Goal: Transaction & Acquisition: Book appointment/travel/reservation

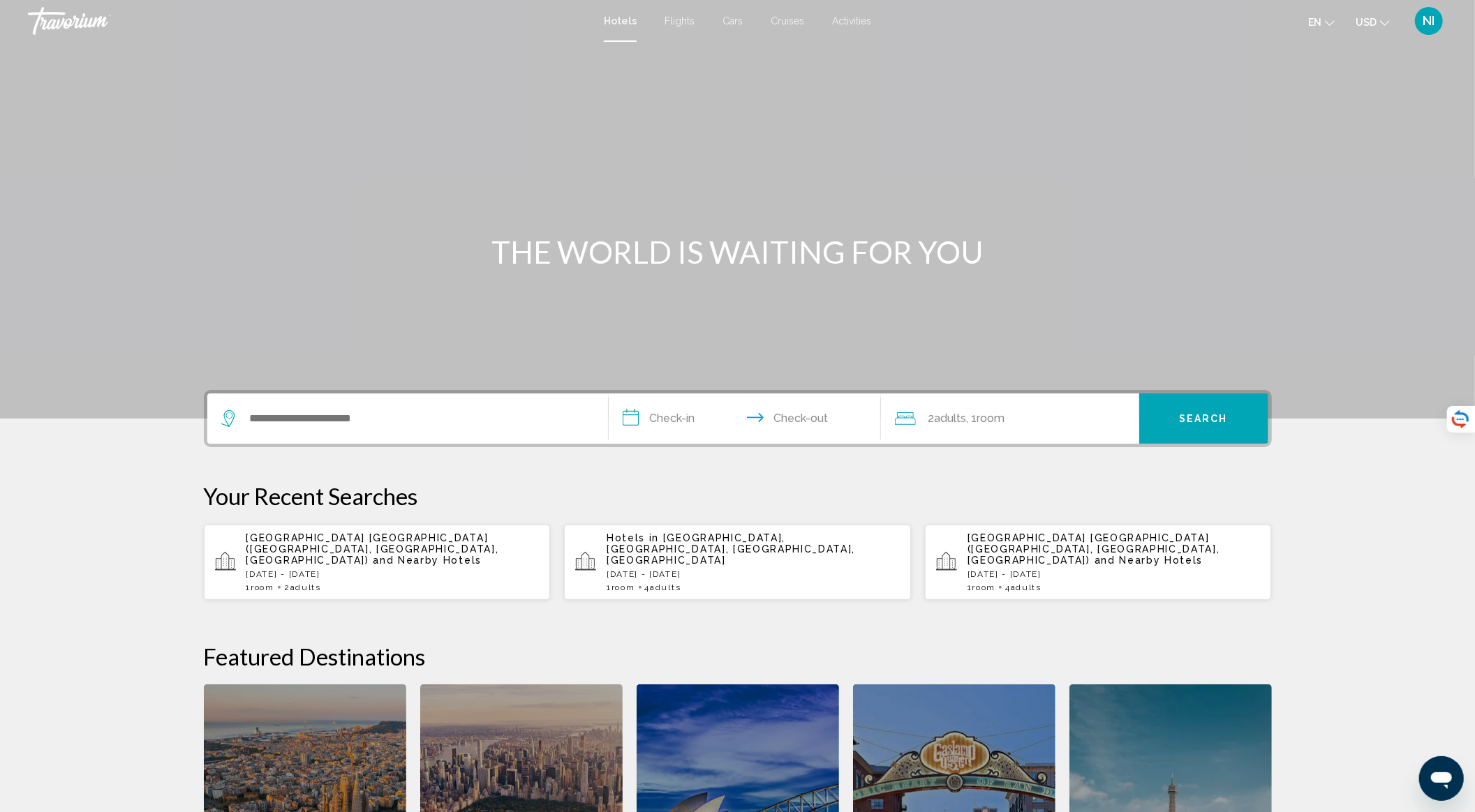
click at [420, 403] on div "Search widget" at bounding box center [407, 419] width 373 height 50
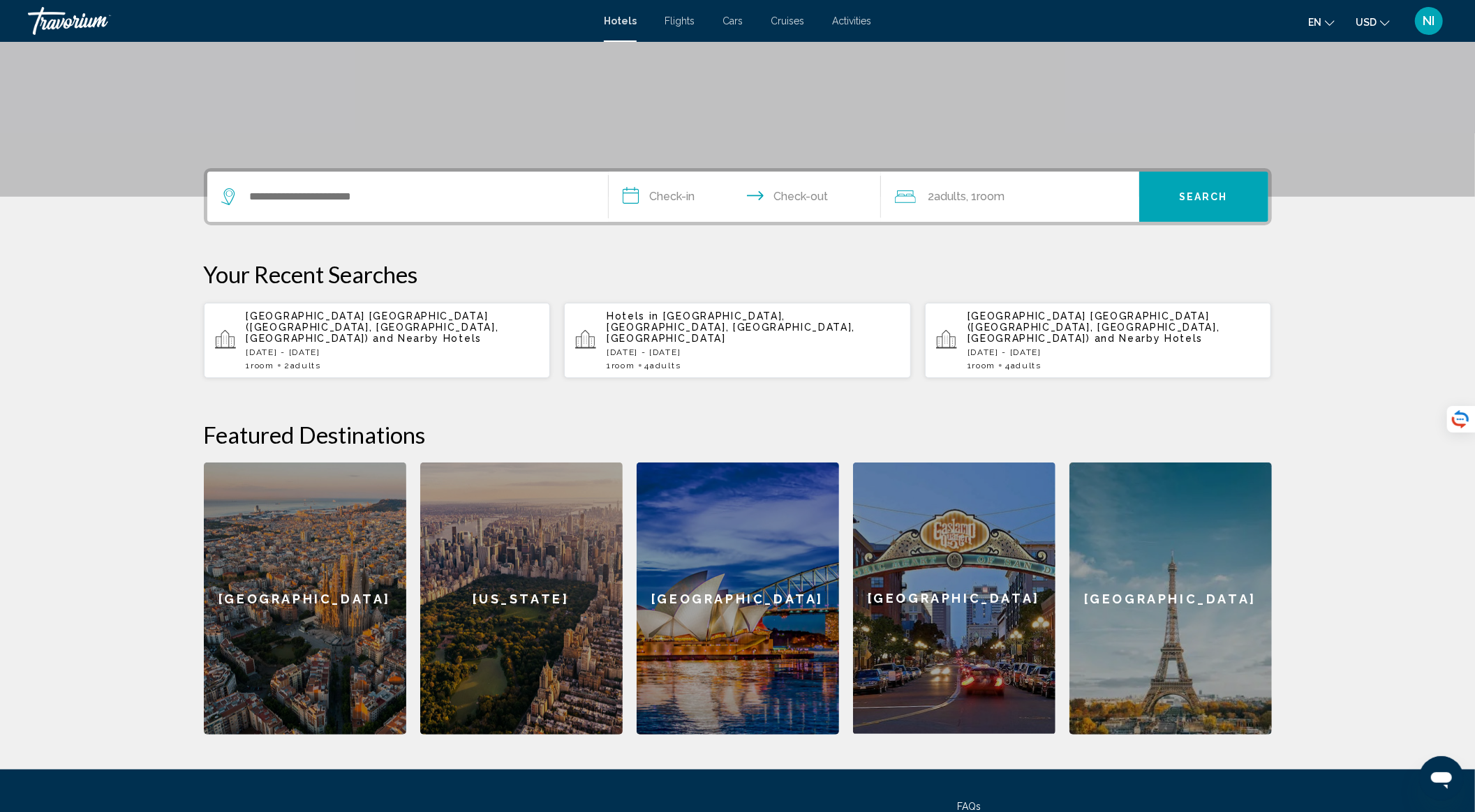
scroll to position [338, 0]
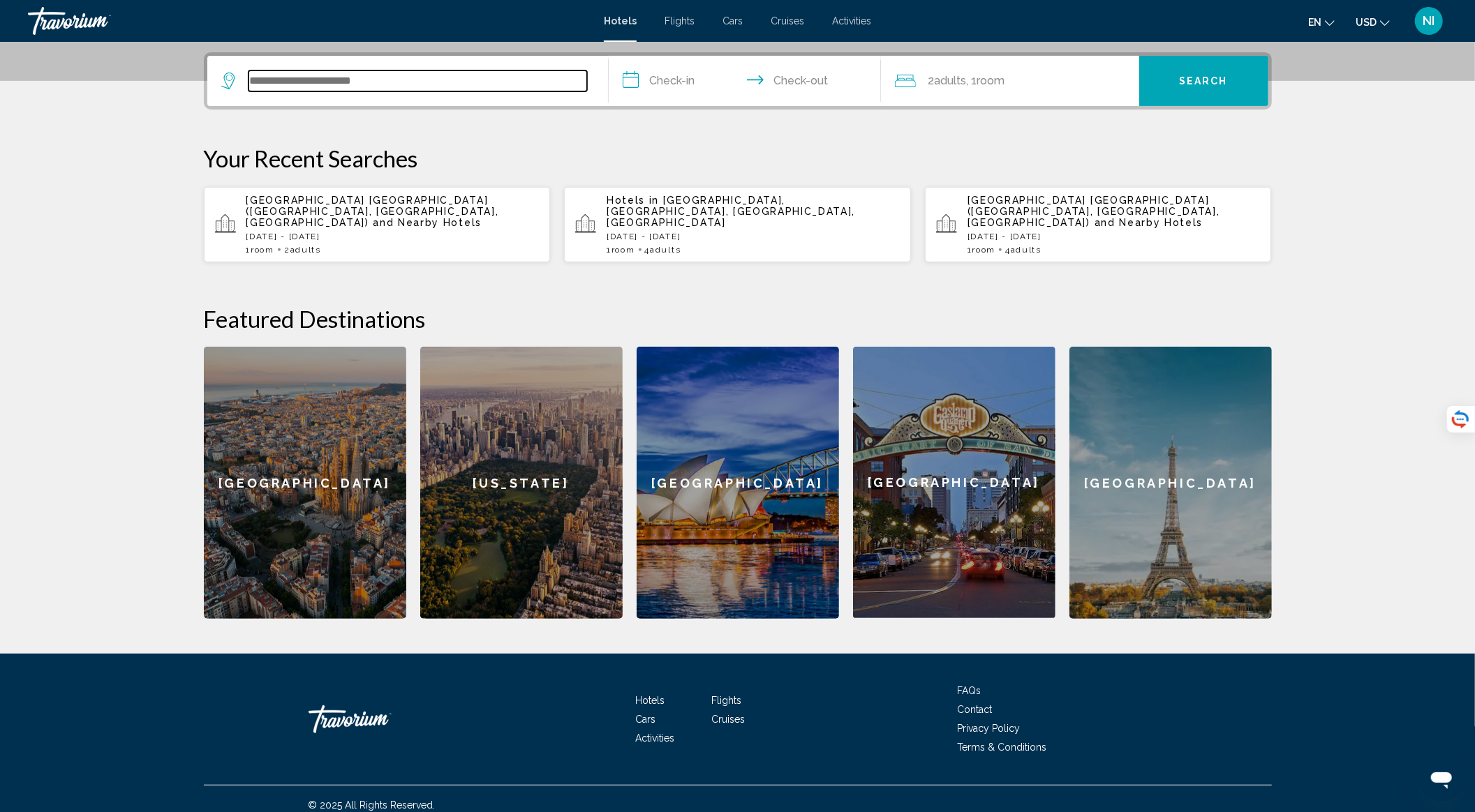
click at [266, 84] on input "Search widget" at bounding box center [418, 81] width 339 height 21
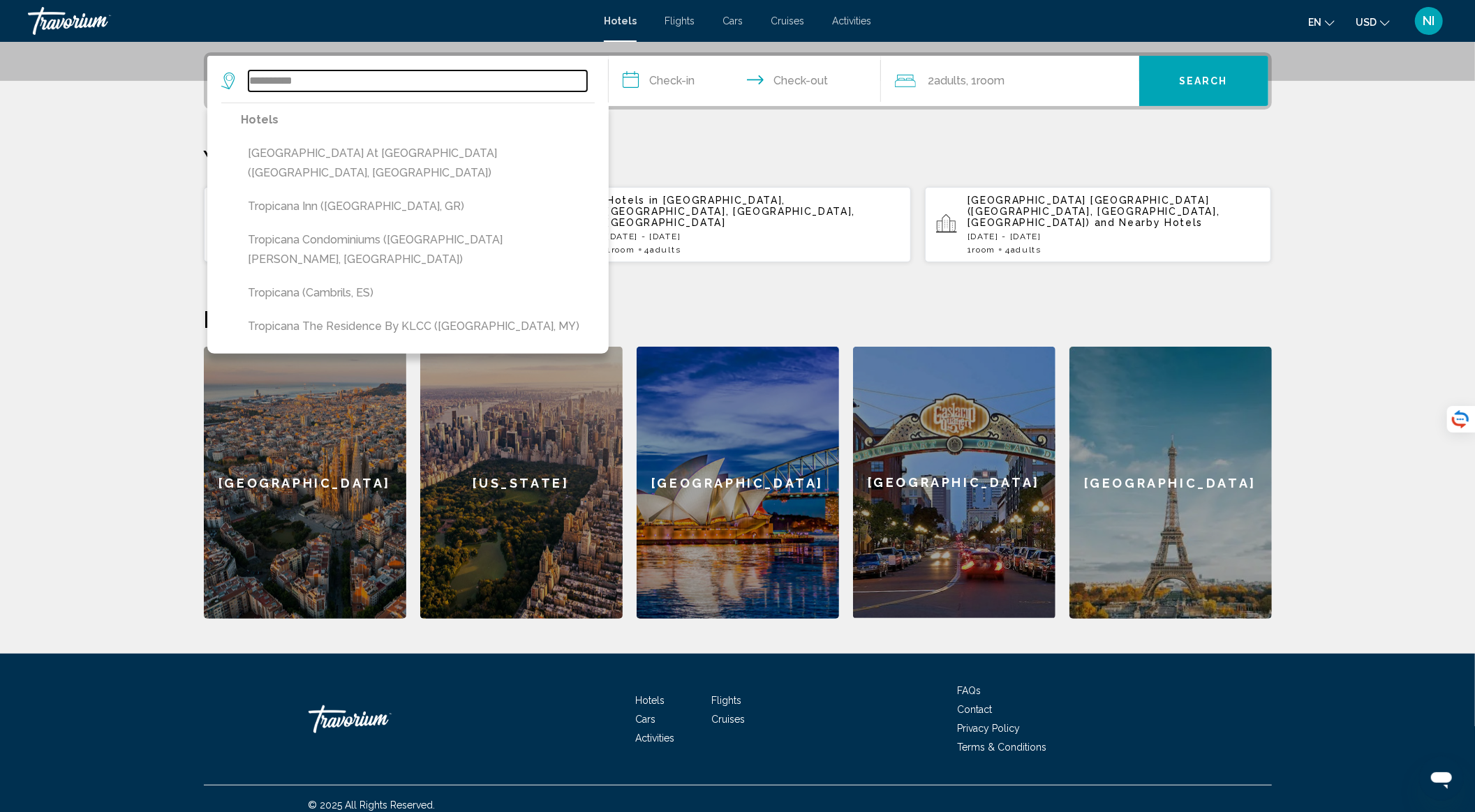
drag, startPoint x: 346, startPoint y: 80, endPoint x: 230, endPoint y: 84, distance: 116.1
click at [230, 84] on div "*********" at bounding box center [404, 81] width 366 height 21
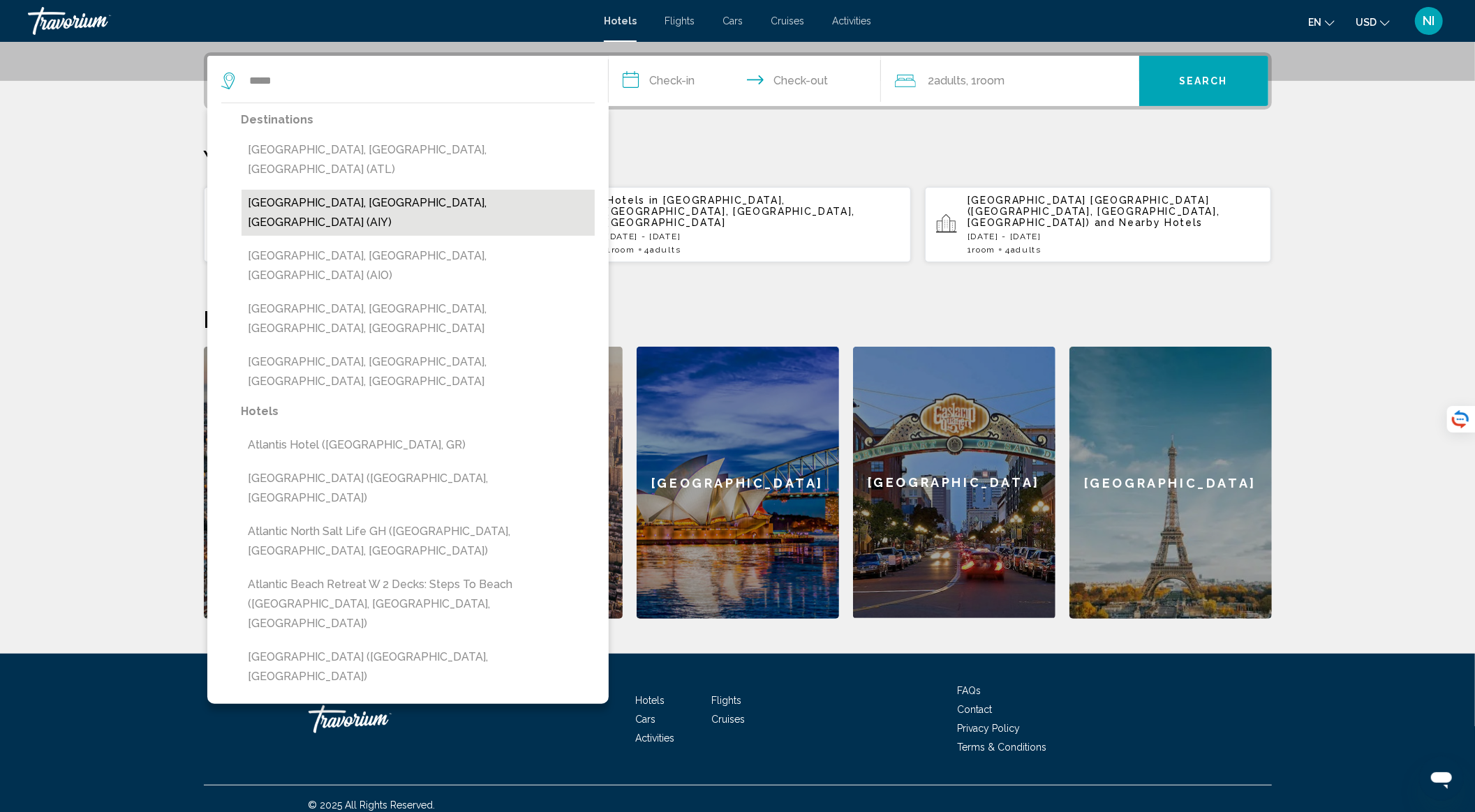
click at [362, 190] on button "[GEOGRAPHIC_DATA], [GEOGRAPHIC_DATA], [GEOGRAPHIC_DATA] (AIY)" at bounding box center [418, 212] width 353 height 46
type input "**********"
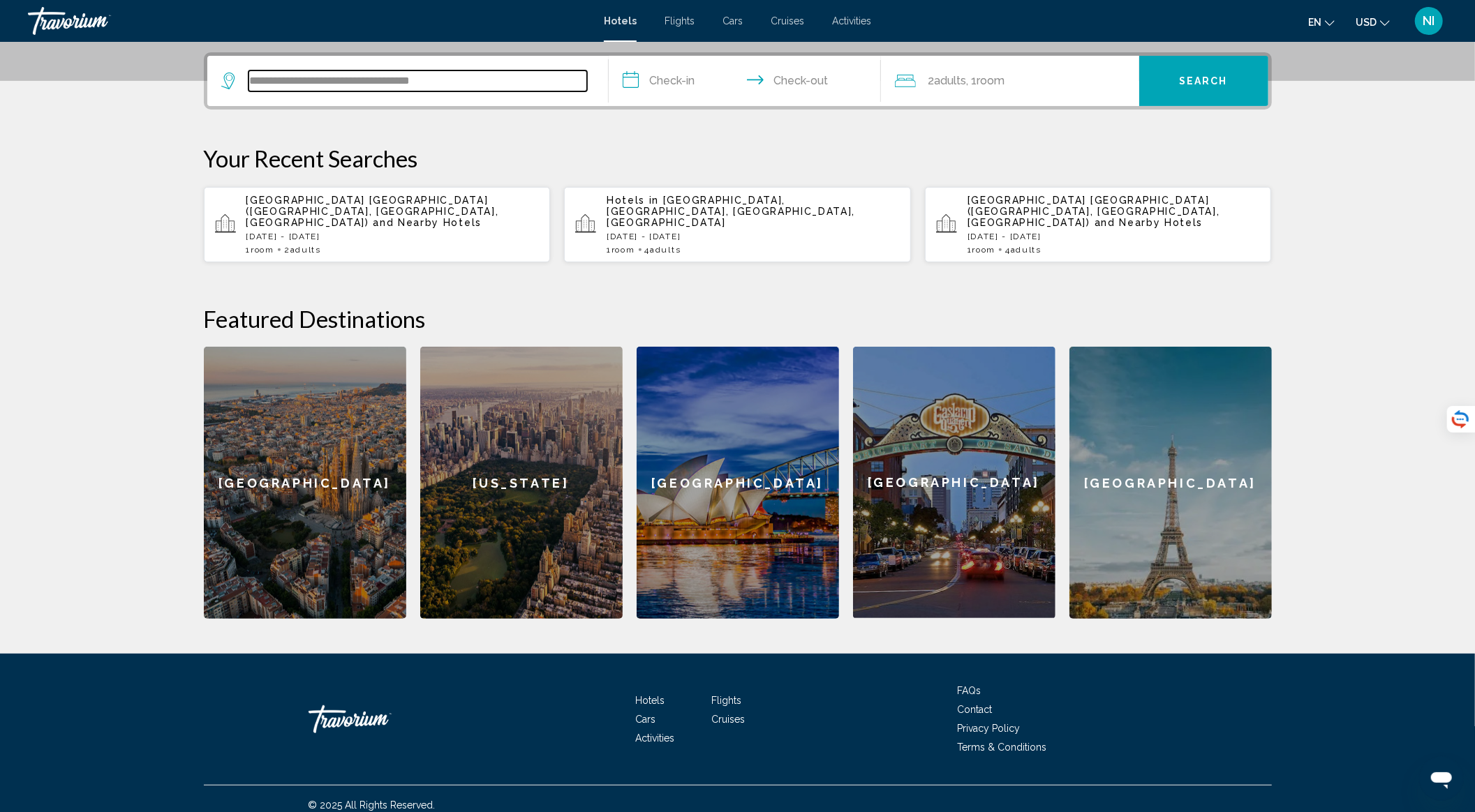
click at [407, 80] on input "**********" at bounding box center [418, 81] width 339 height 21
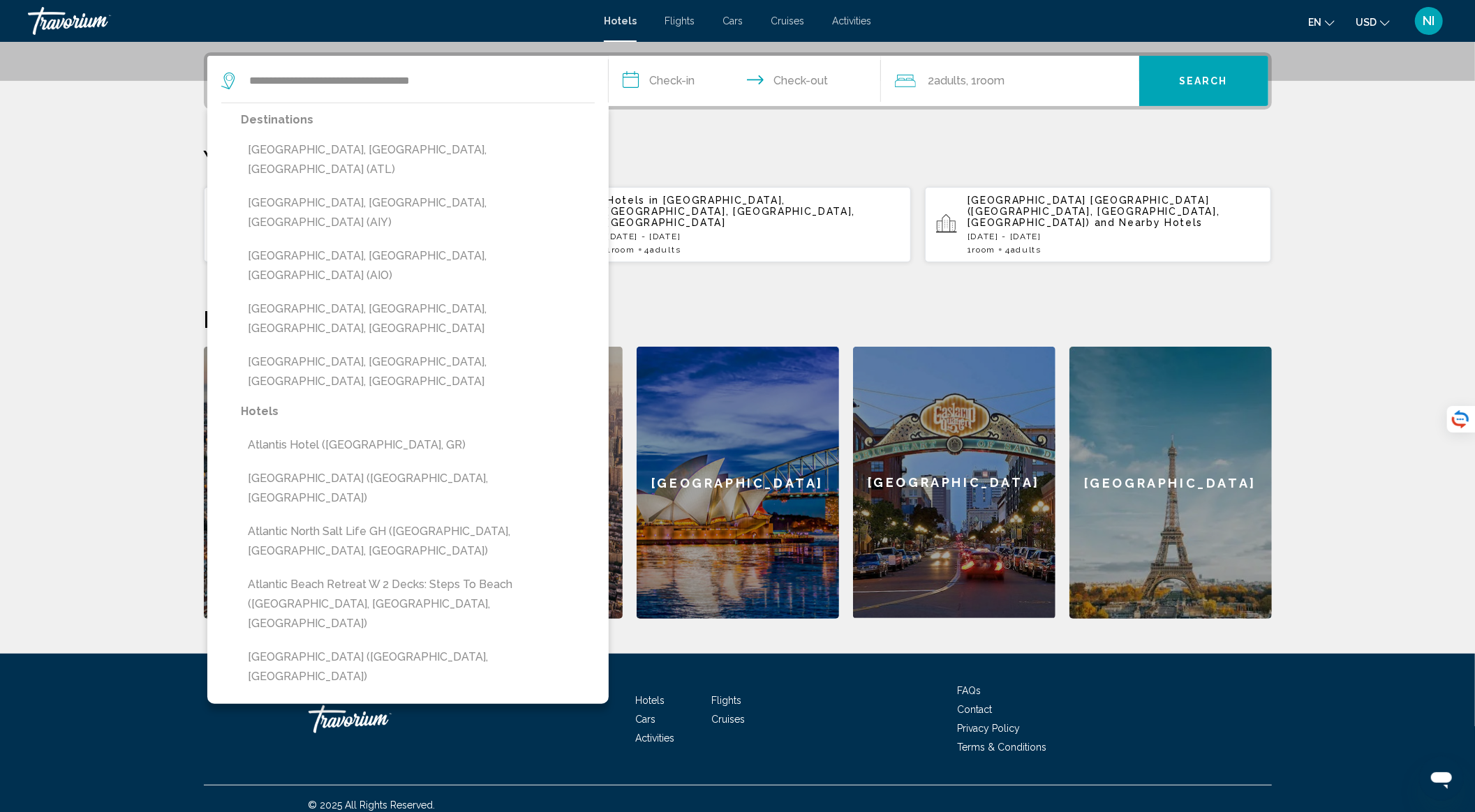
click at [677, 86] on input "**********" at bounding box center [747, 83] width 278 height 55
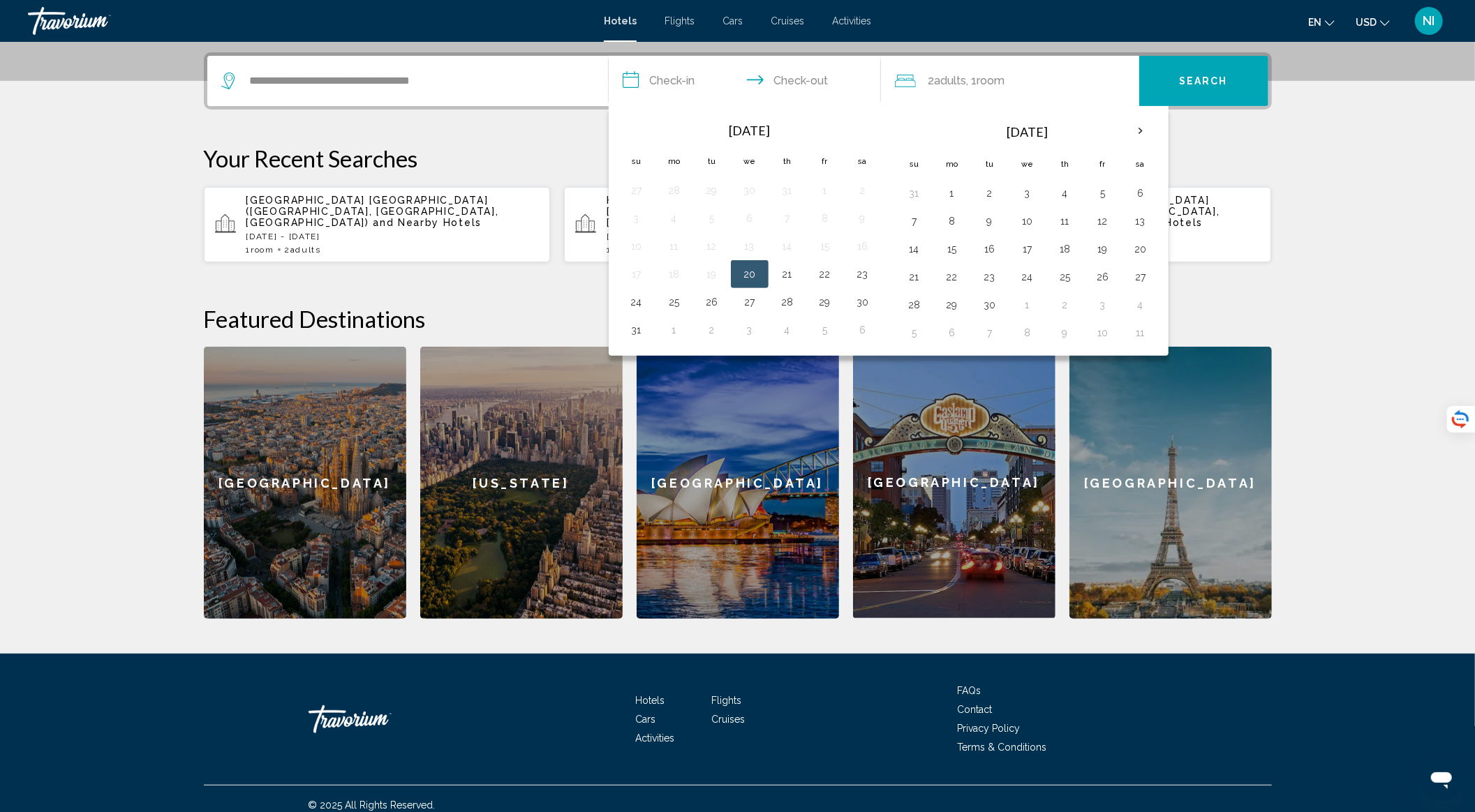
click at [750, 275] on button "20" at bounding box center [750, 274] width 22 height 19
click at [778, 272] on button "21" at bounding box center [787, 274] width 22 height 19
type input "**********"
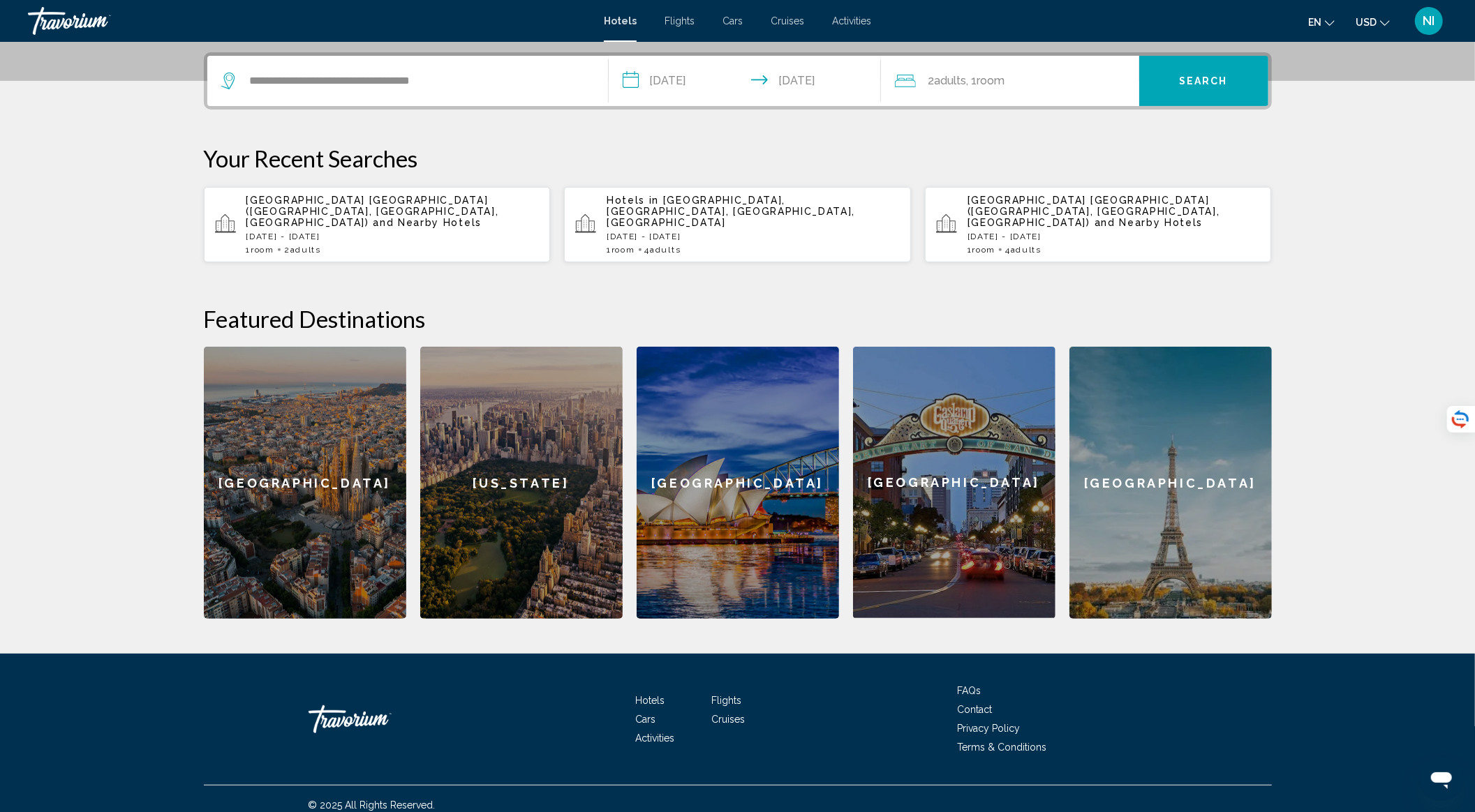
click at [1226, 80] on button "Search" at bounding box center [1203, 81] width 129 height 50
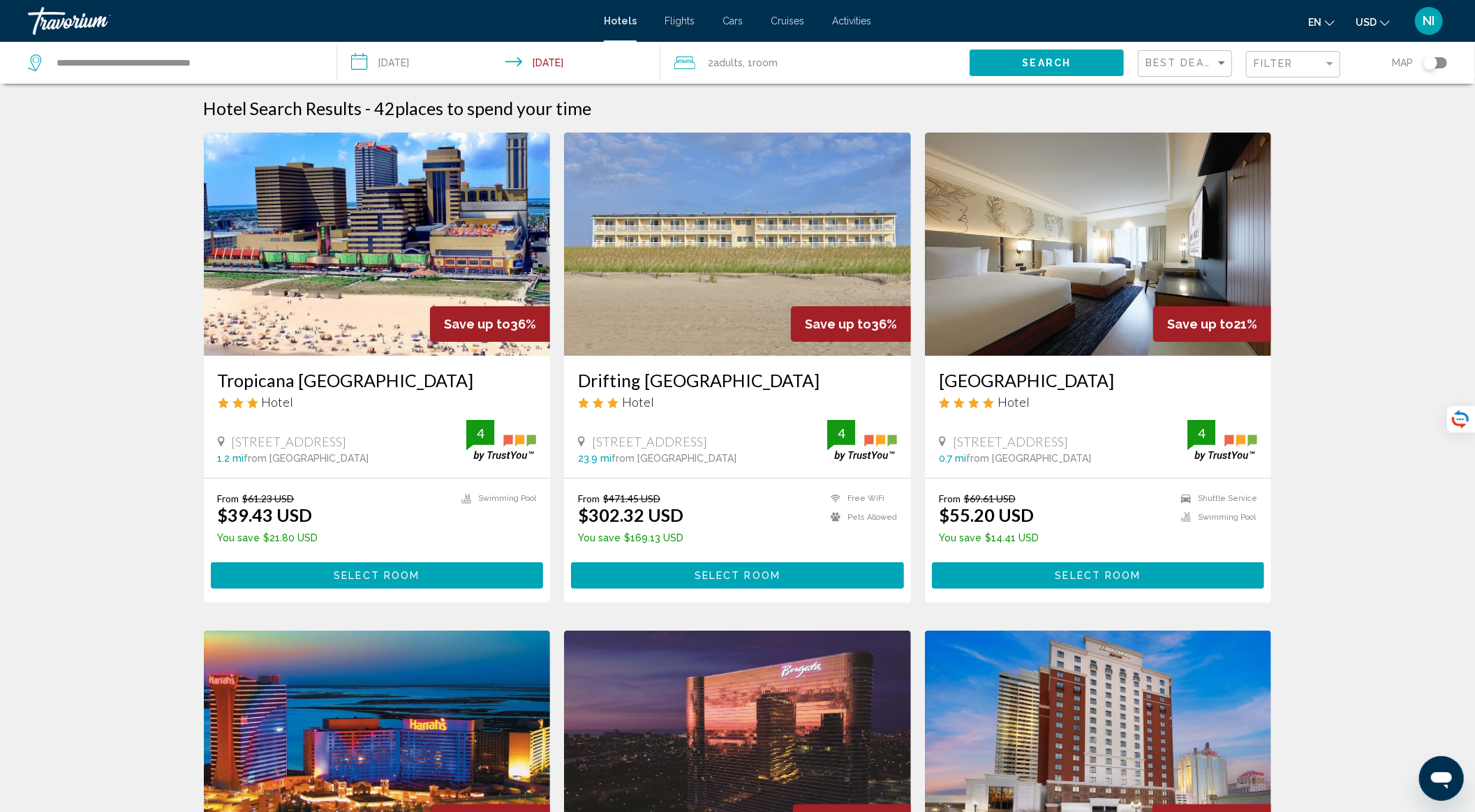
click at [404, 576] on span "Select Room" at bounding box center [376, 576] width 86 height 11
click at [410, 576] on span "Select Room" at bounding box center [376, 576] width 86 height 11
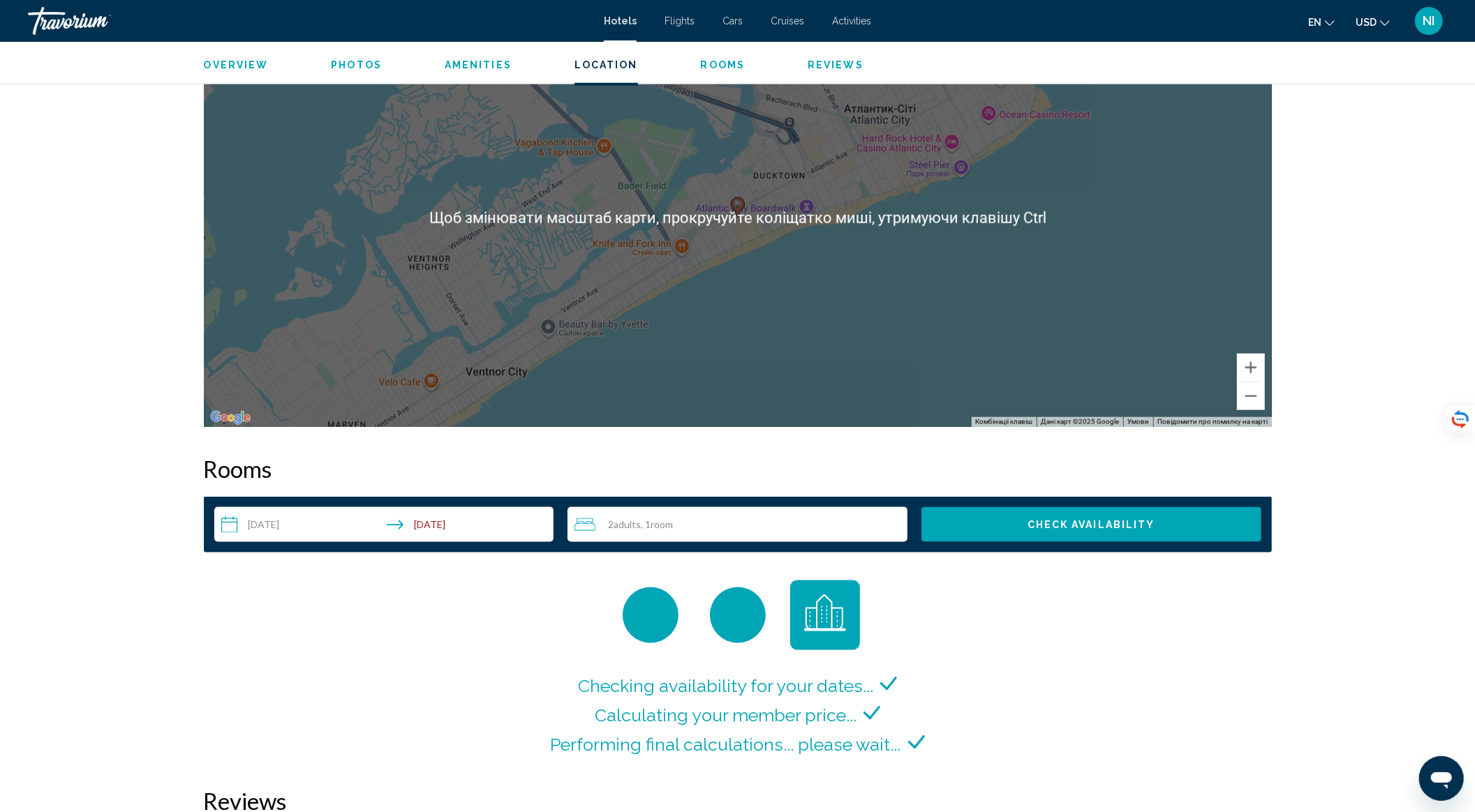
scroll to position [1767, 0]
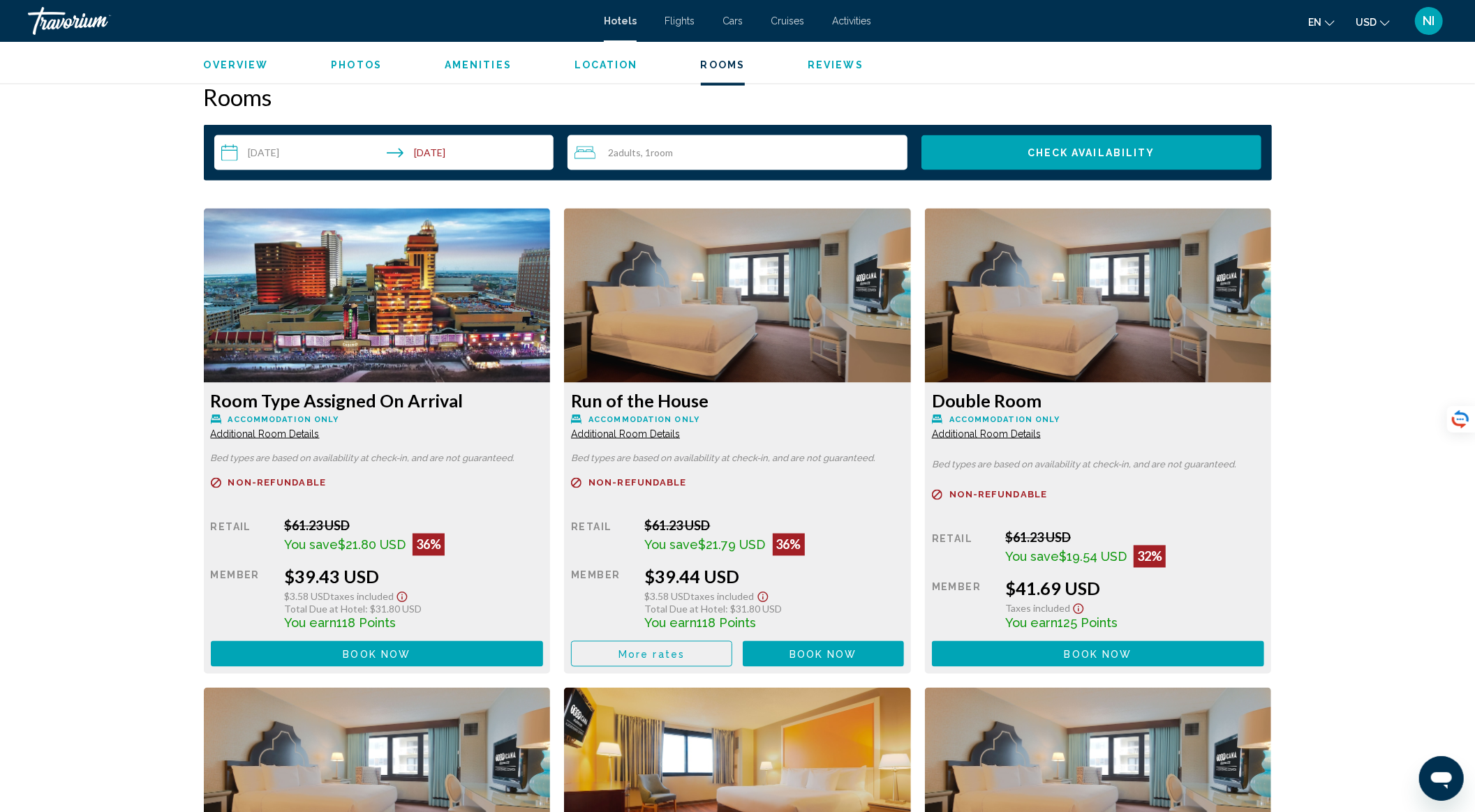
click at [319, 430] on span "Additional Room Details" at bounding box center [266, 434] width 109 height 11
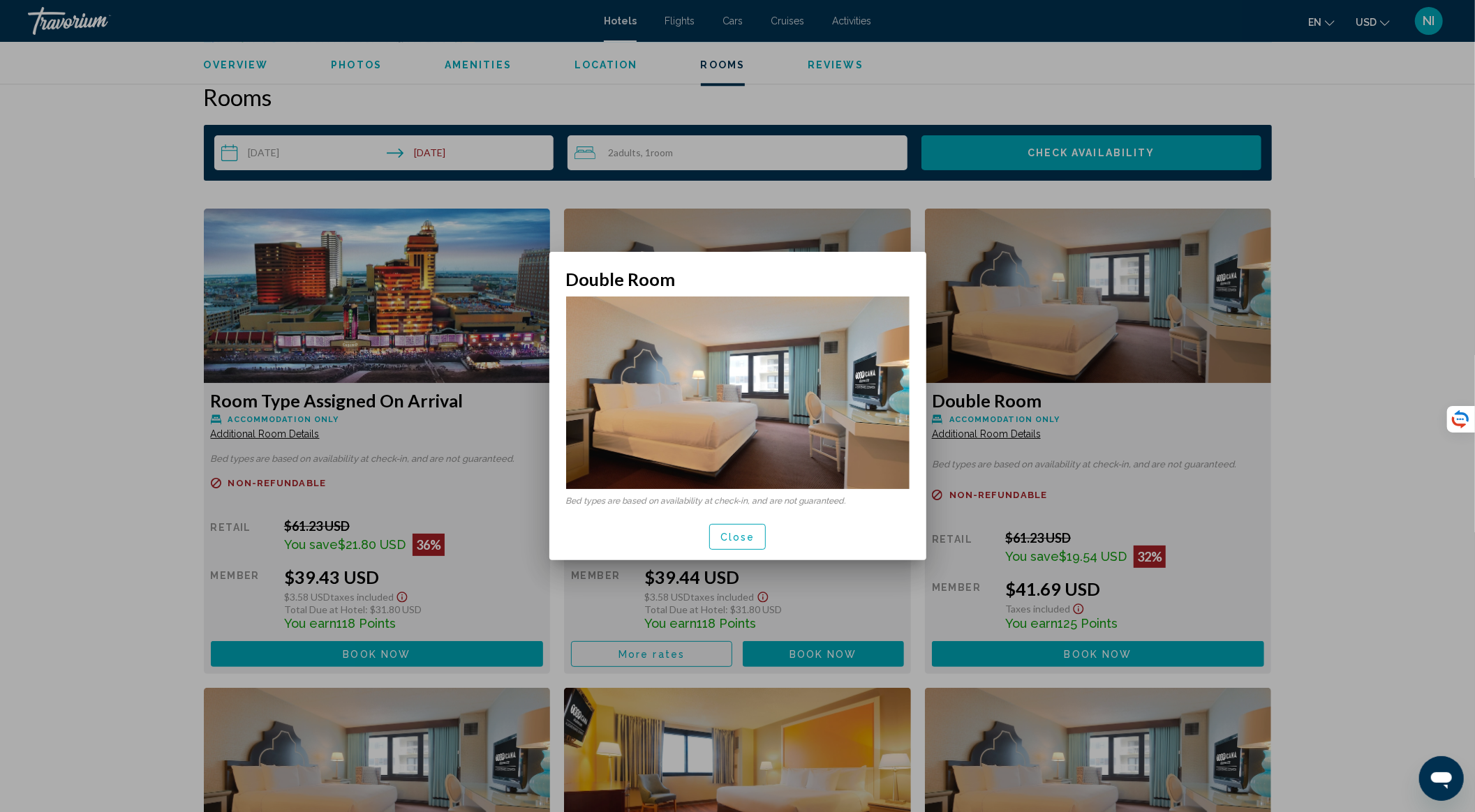
scroll to position [0, 0]
click at [744, 533] on span "Close" at bounding box center [737, 537] width 35 height 11
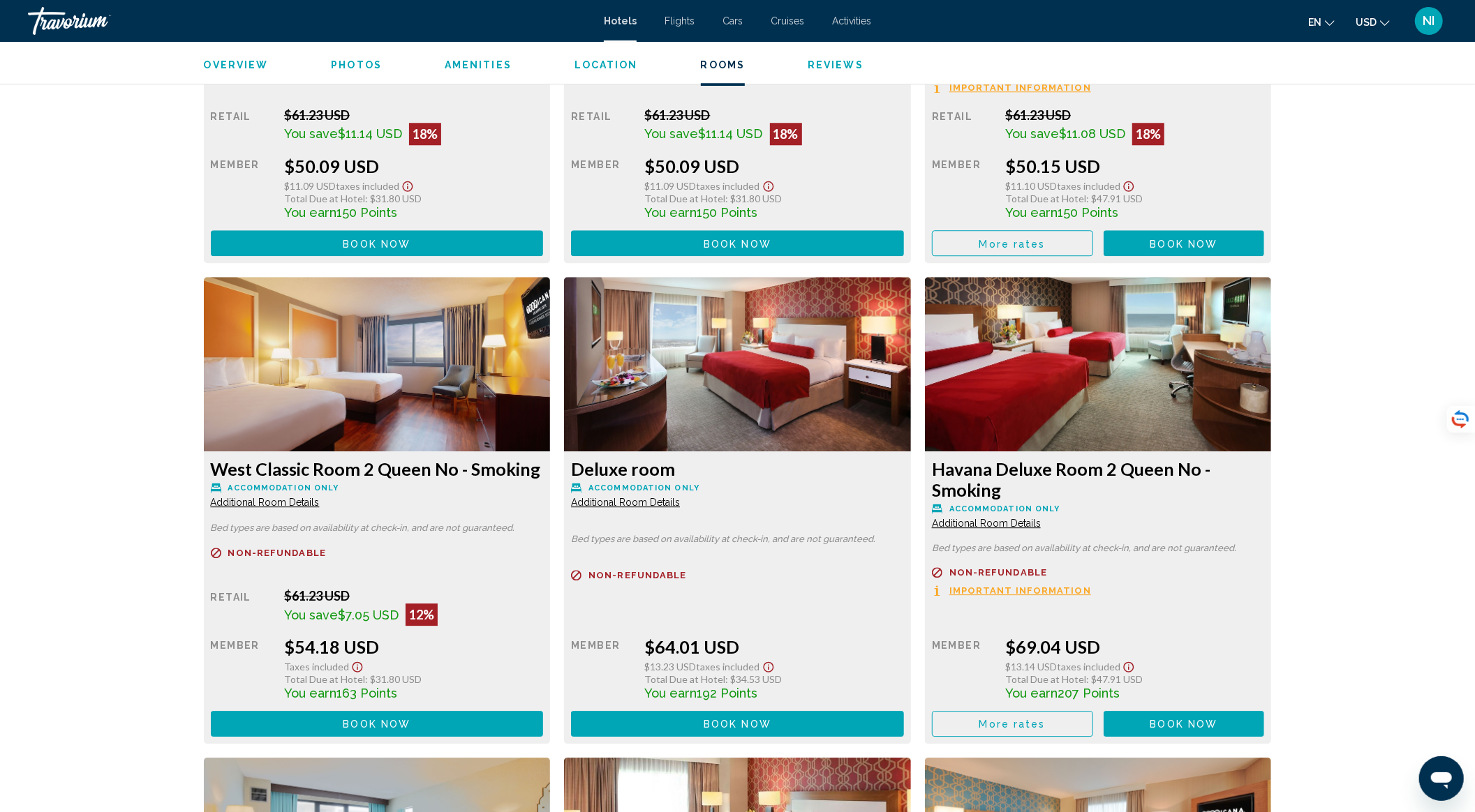
scroll to position [3165, 0]
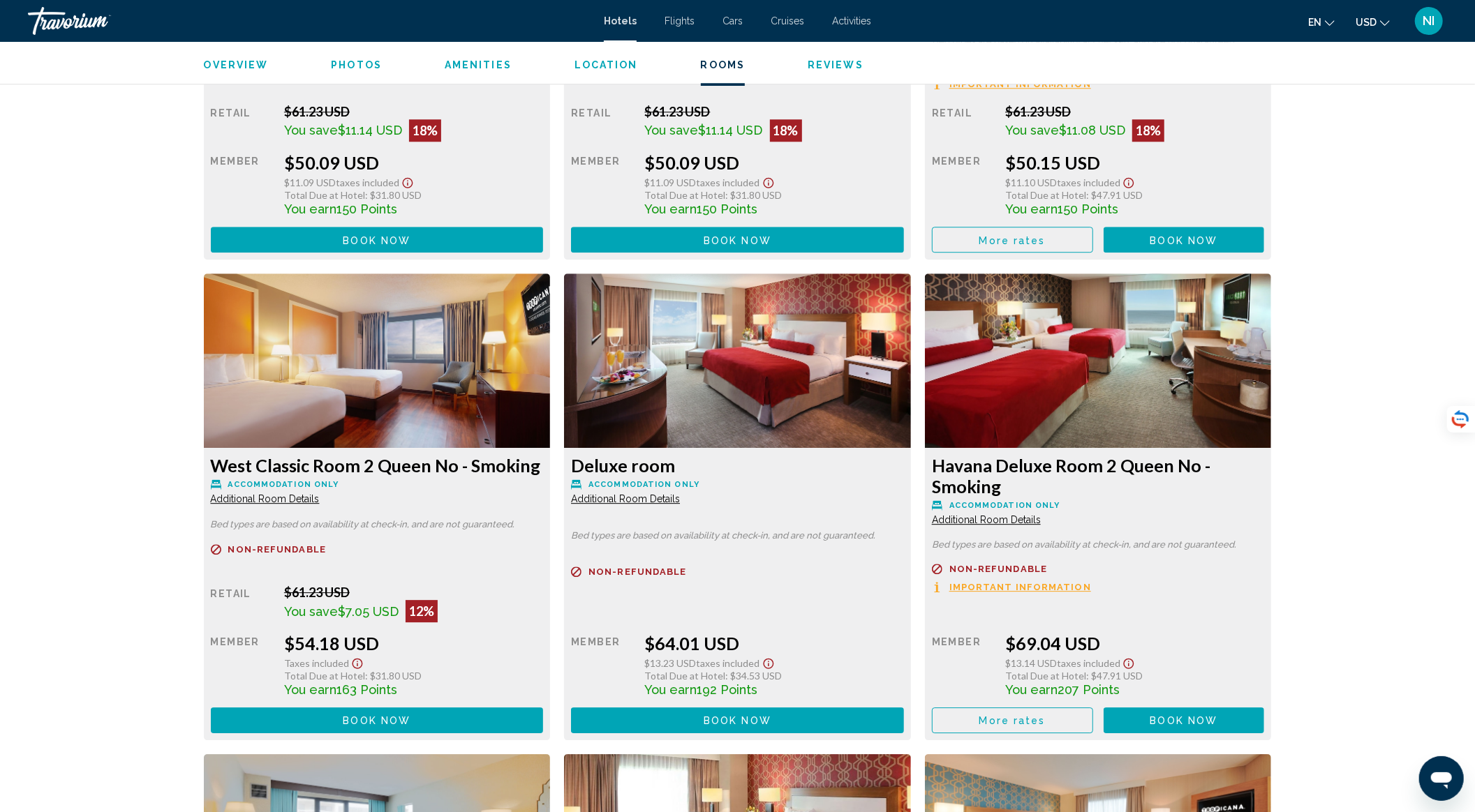
click at [990, 89] on span "Important Information" at bounding box center [1020, 84] width 142 height 9
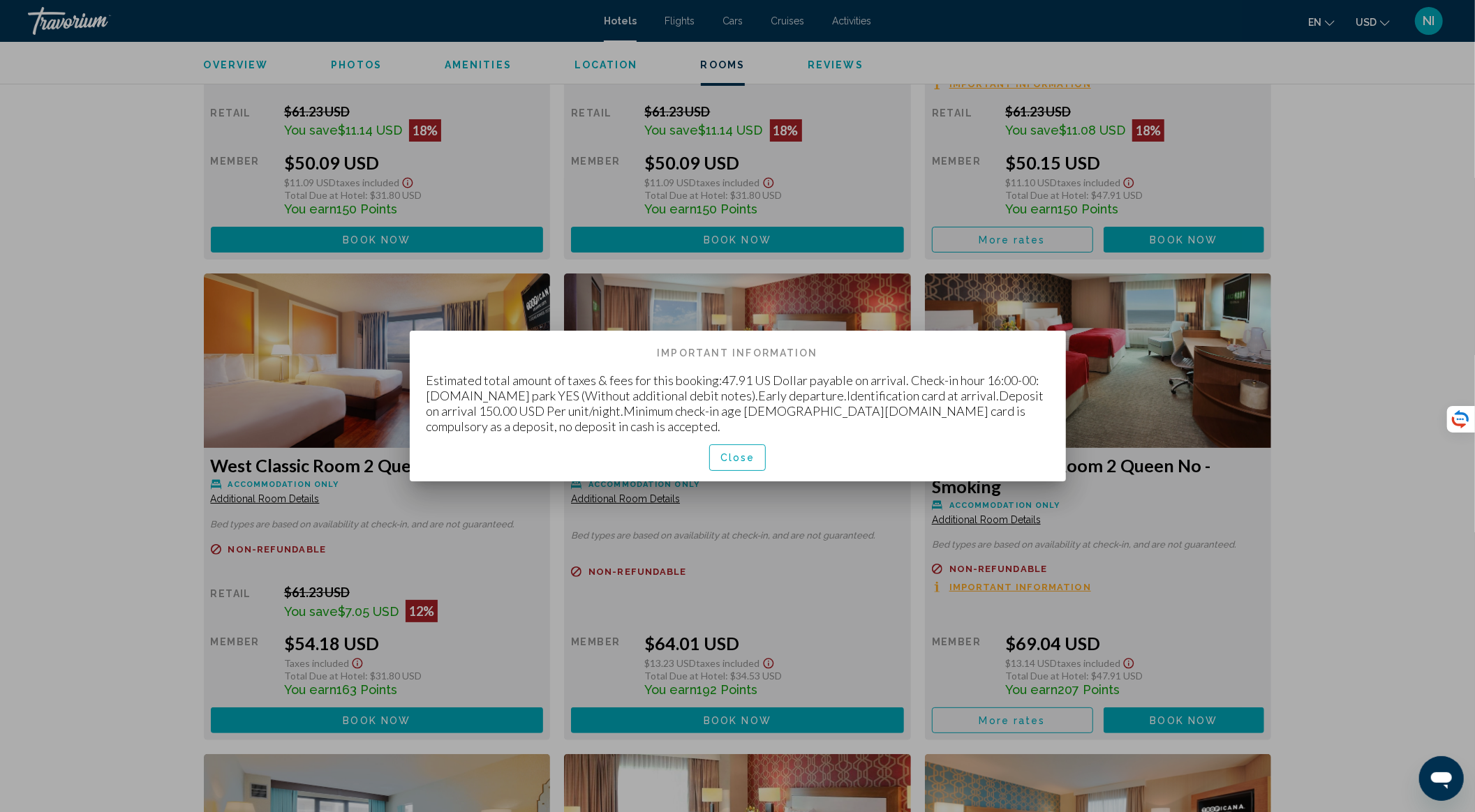
scroll to position [0, 0]
click at [751, 454] on span "Close" at bounding box center [737, 458] width 35 height 11
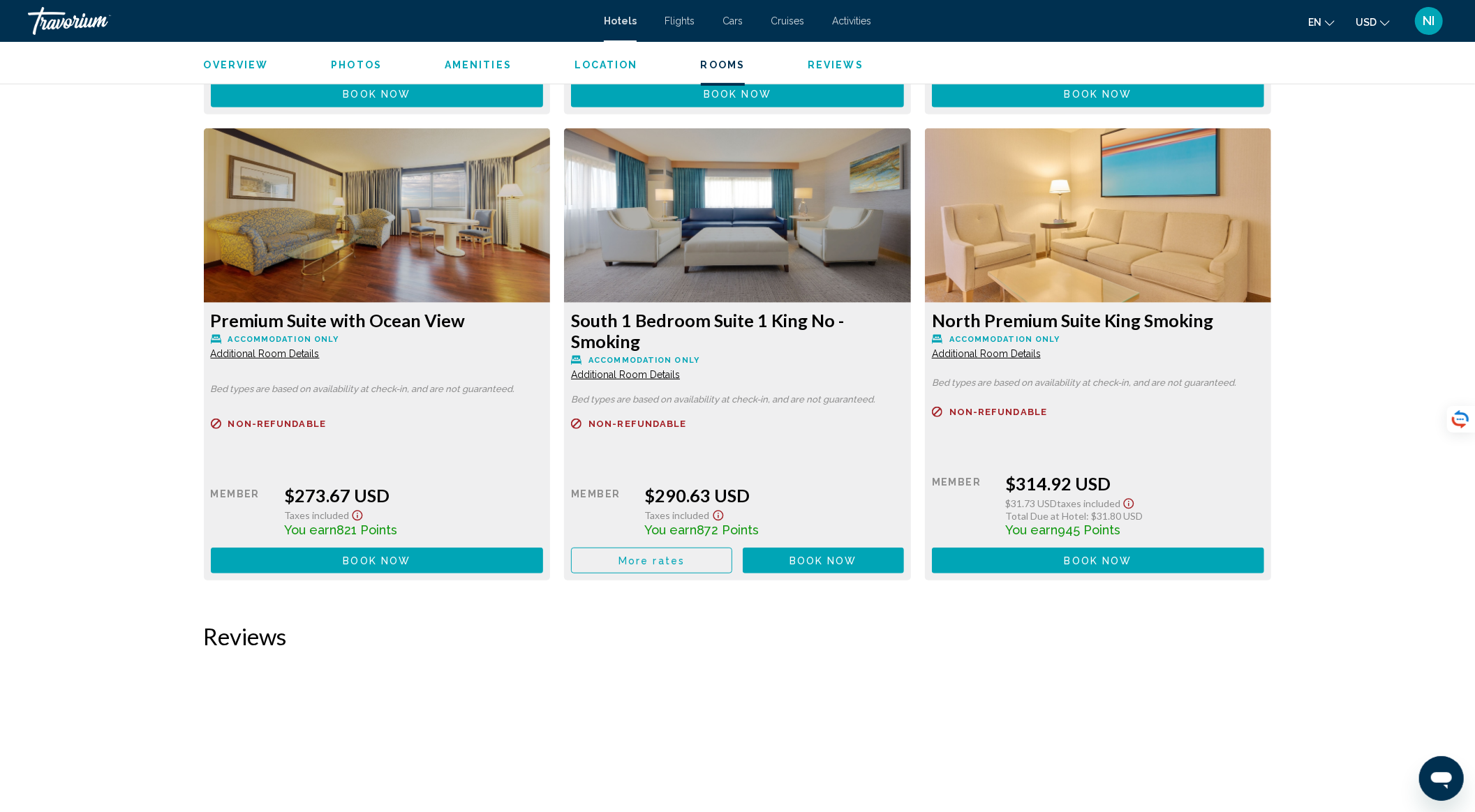
scroll to position [9397, 0]
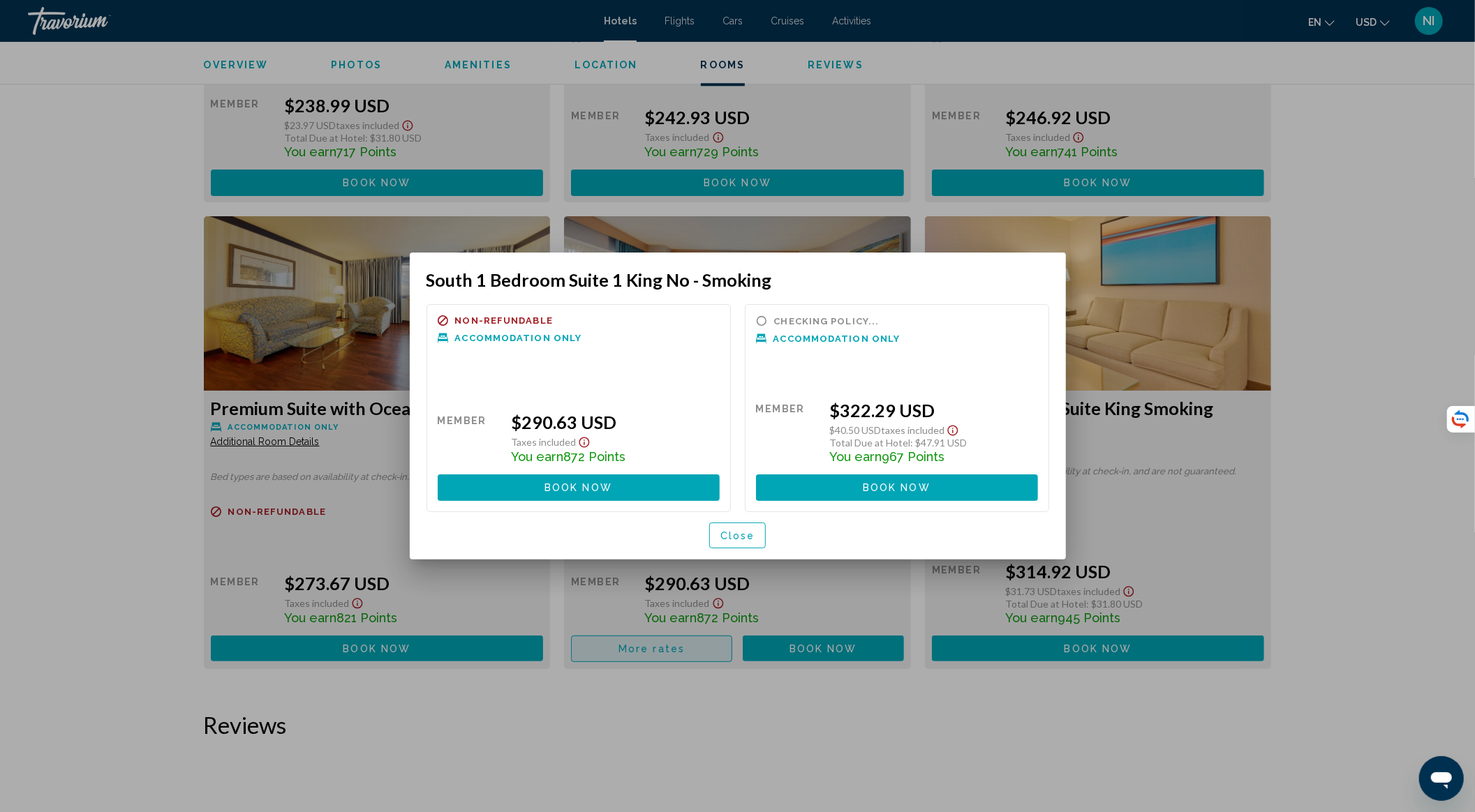
scroll to position [0, 0]
click at [733, 538] on span "Close" at bounding box center [737, 535] width 35 height 11
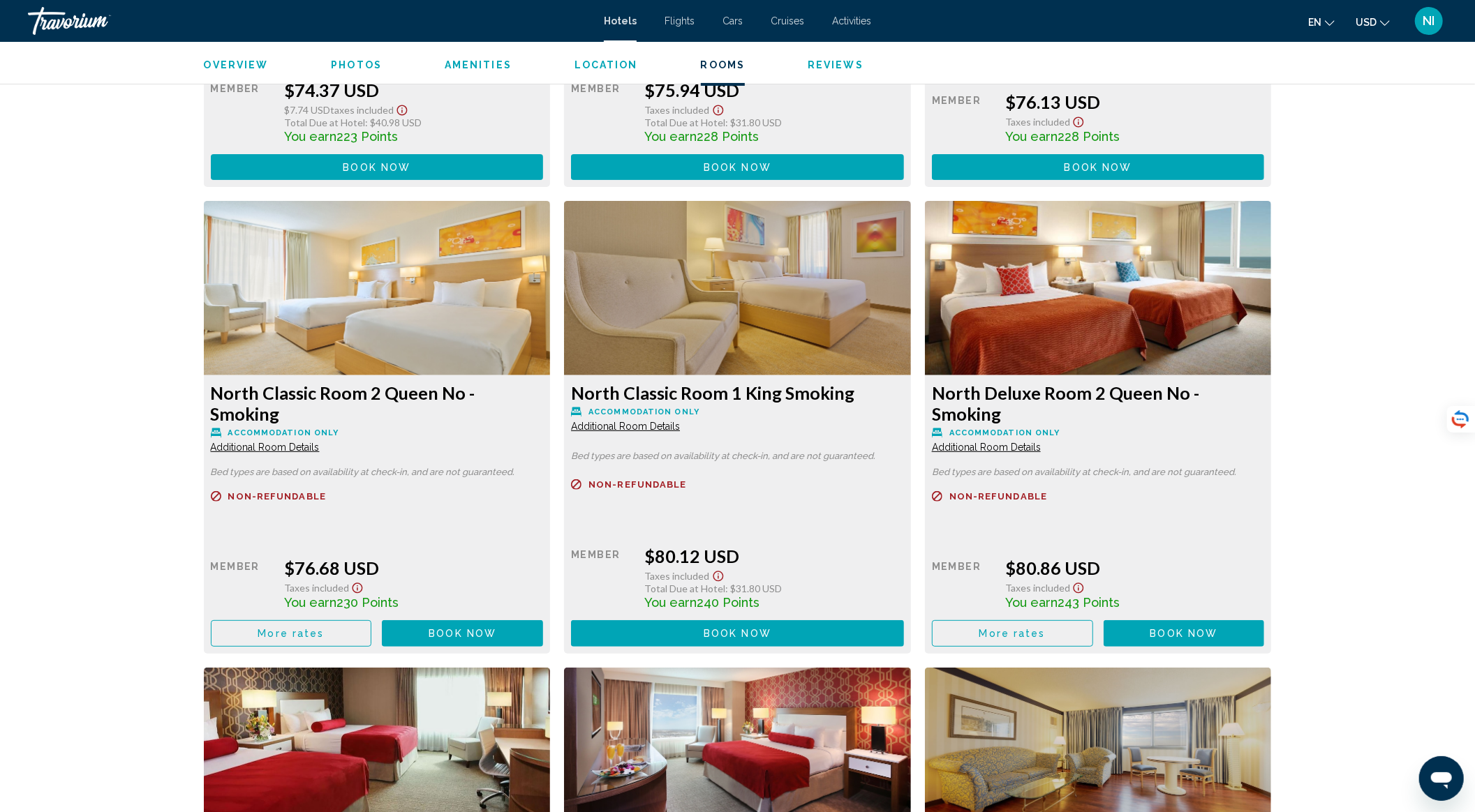
scroll to position [4653, 0]
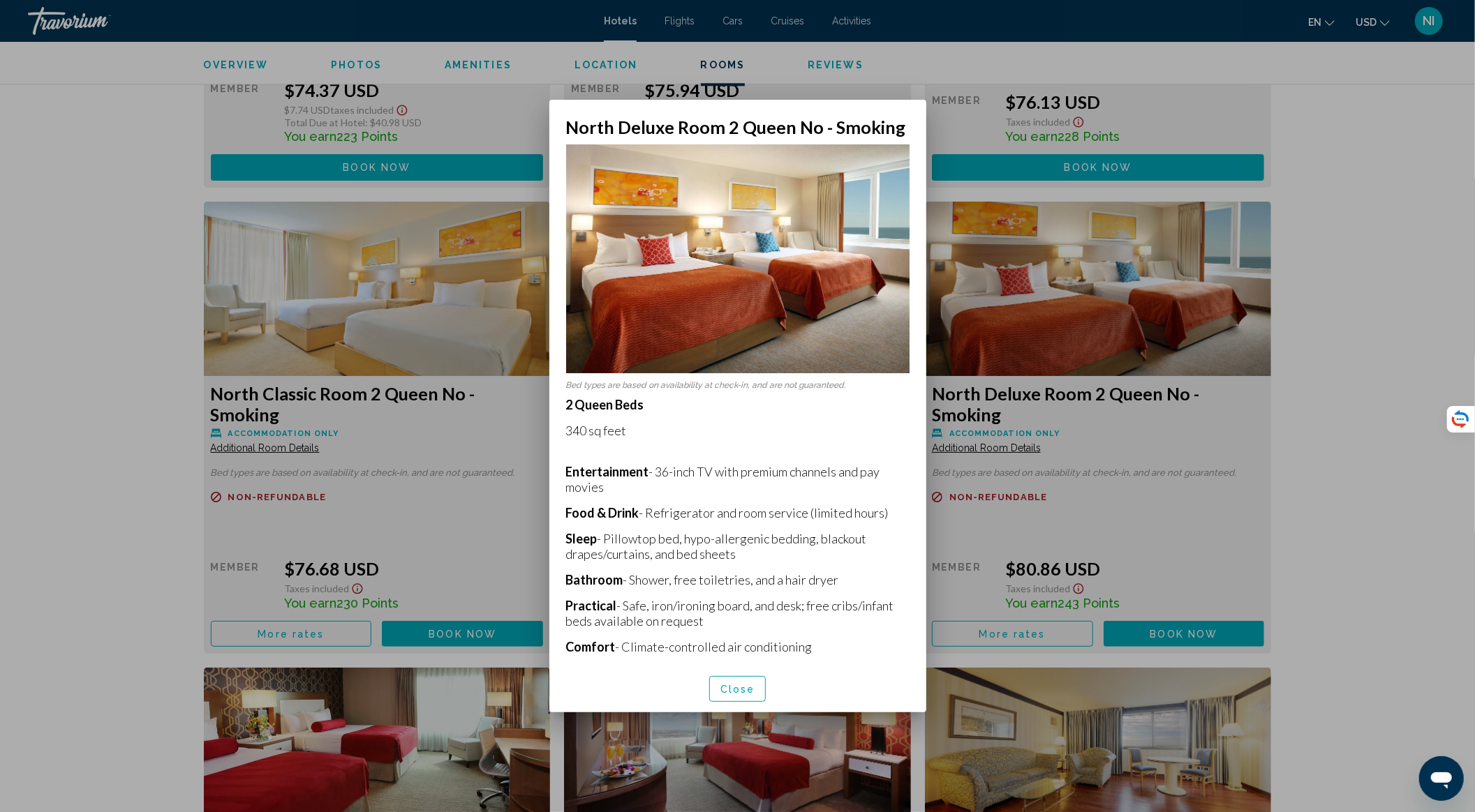
scroll to position [83, 0]
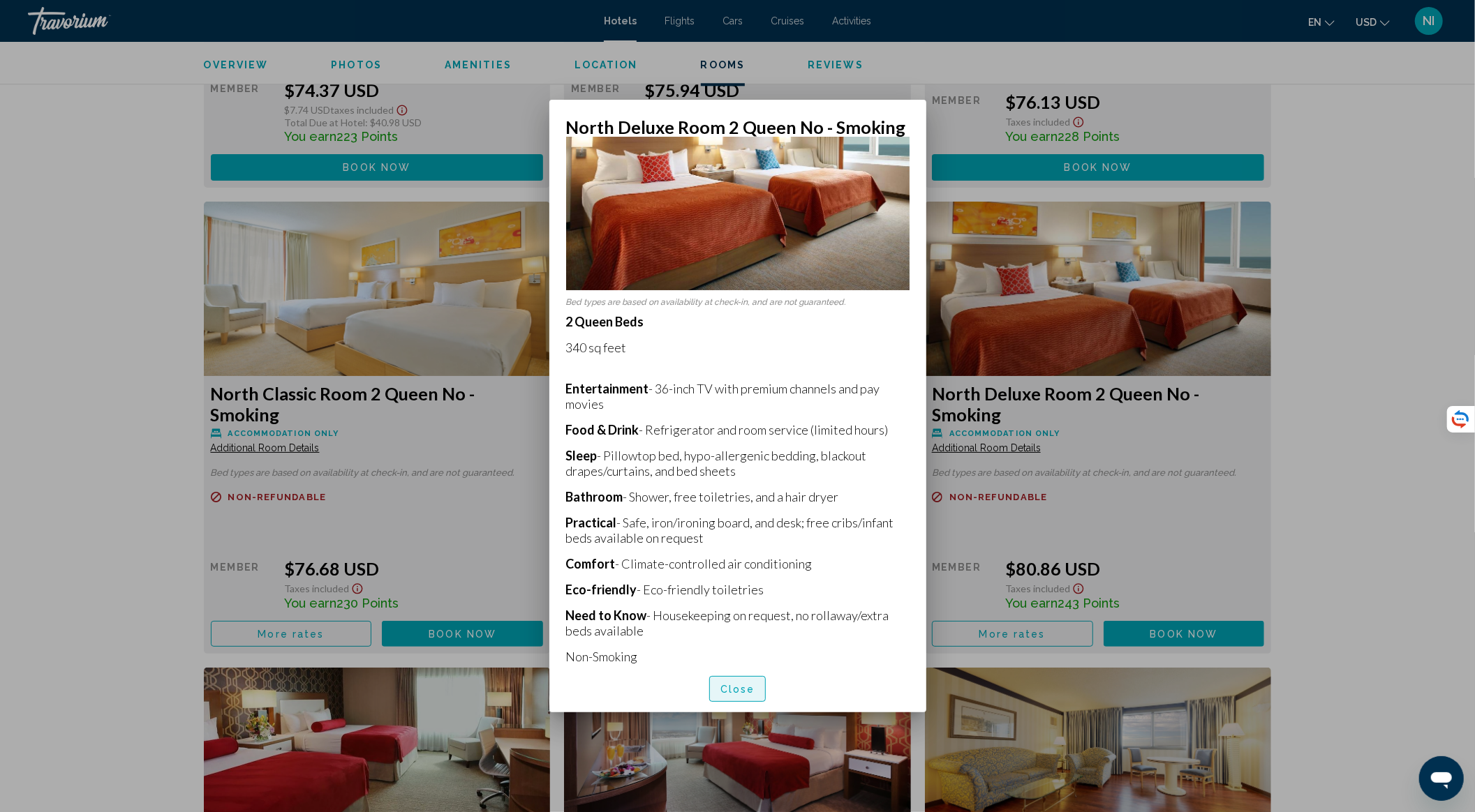
click at [739, 687] on span "Close" at bounding box center [737, 689] width 35 height 11
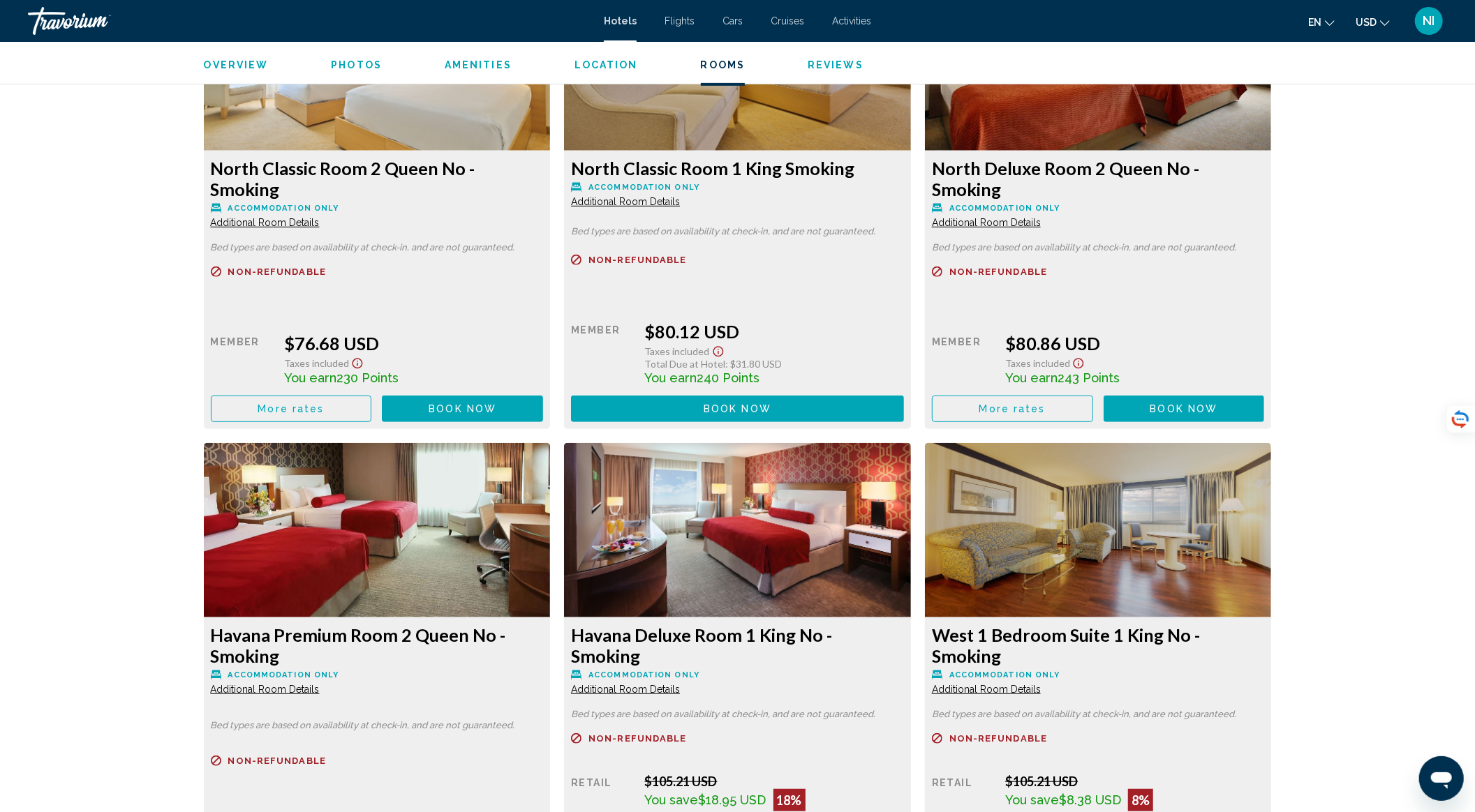
scroll to position [5025, 0]
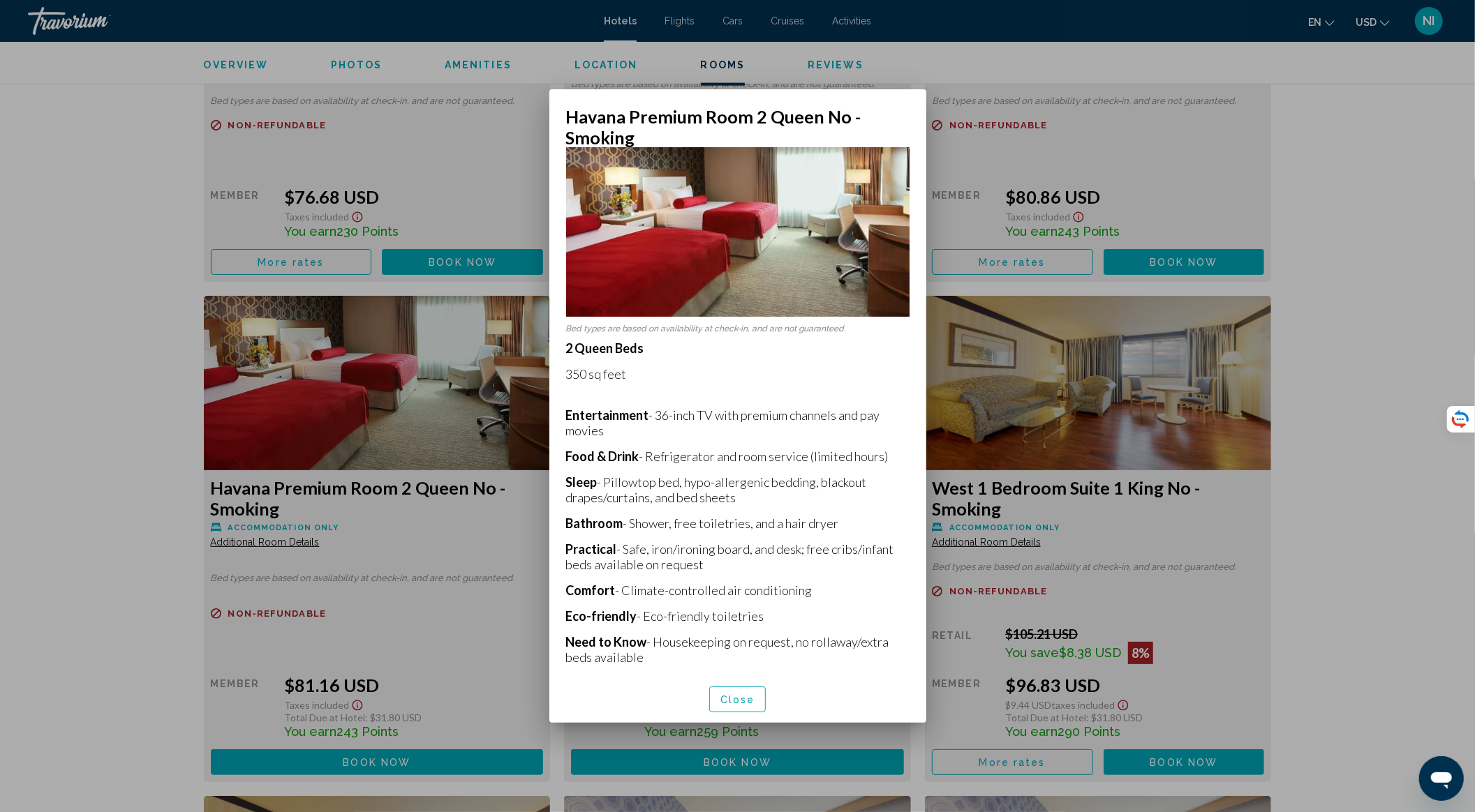
scroll to position [0, 0]
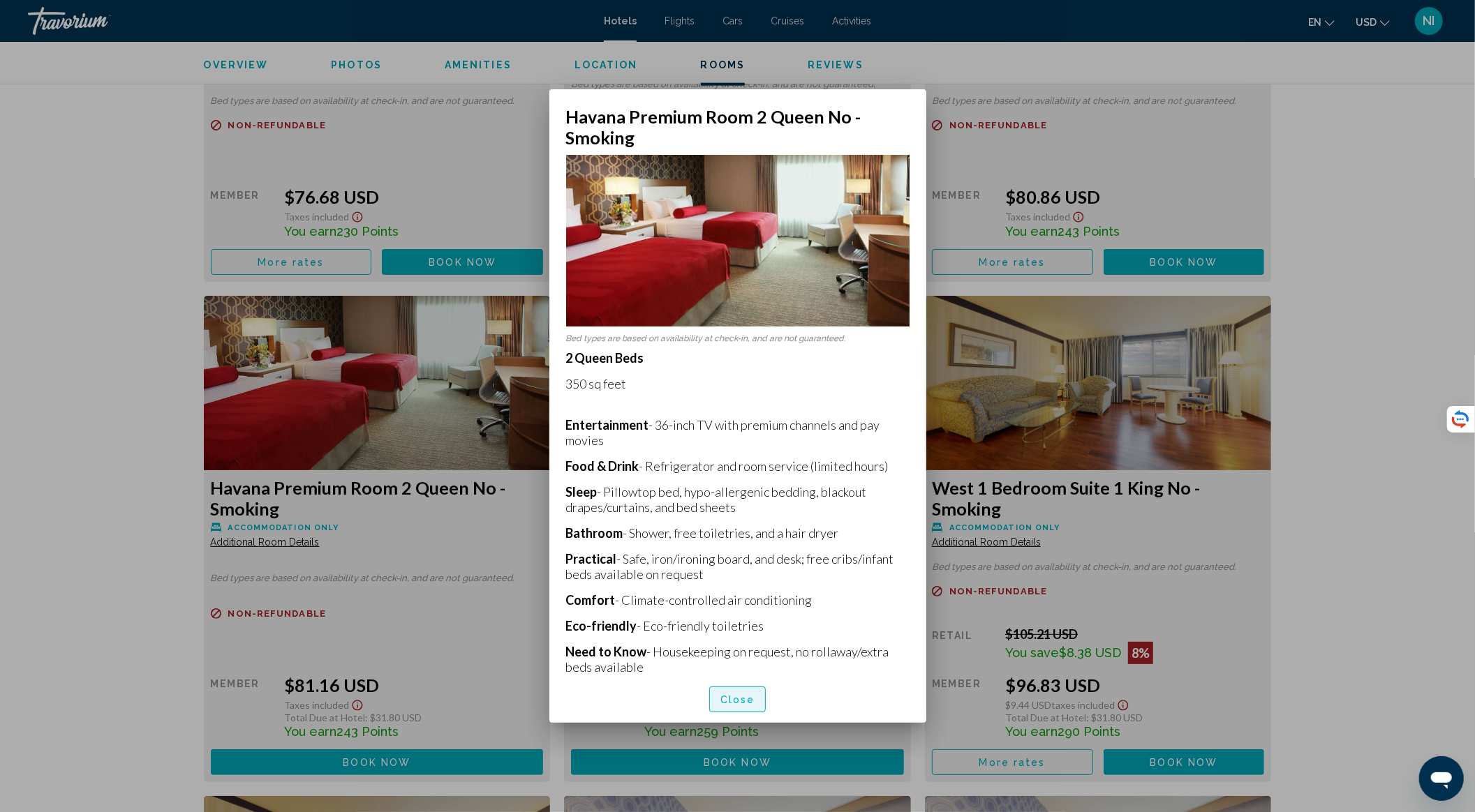
click at [748, 696] on span "Close" at bounding box center [737, 699] width 35 height 11
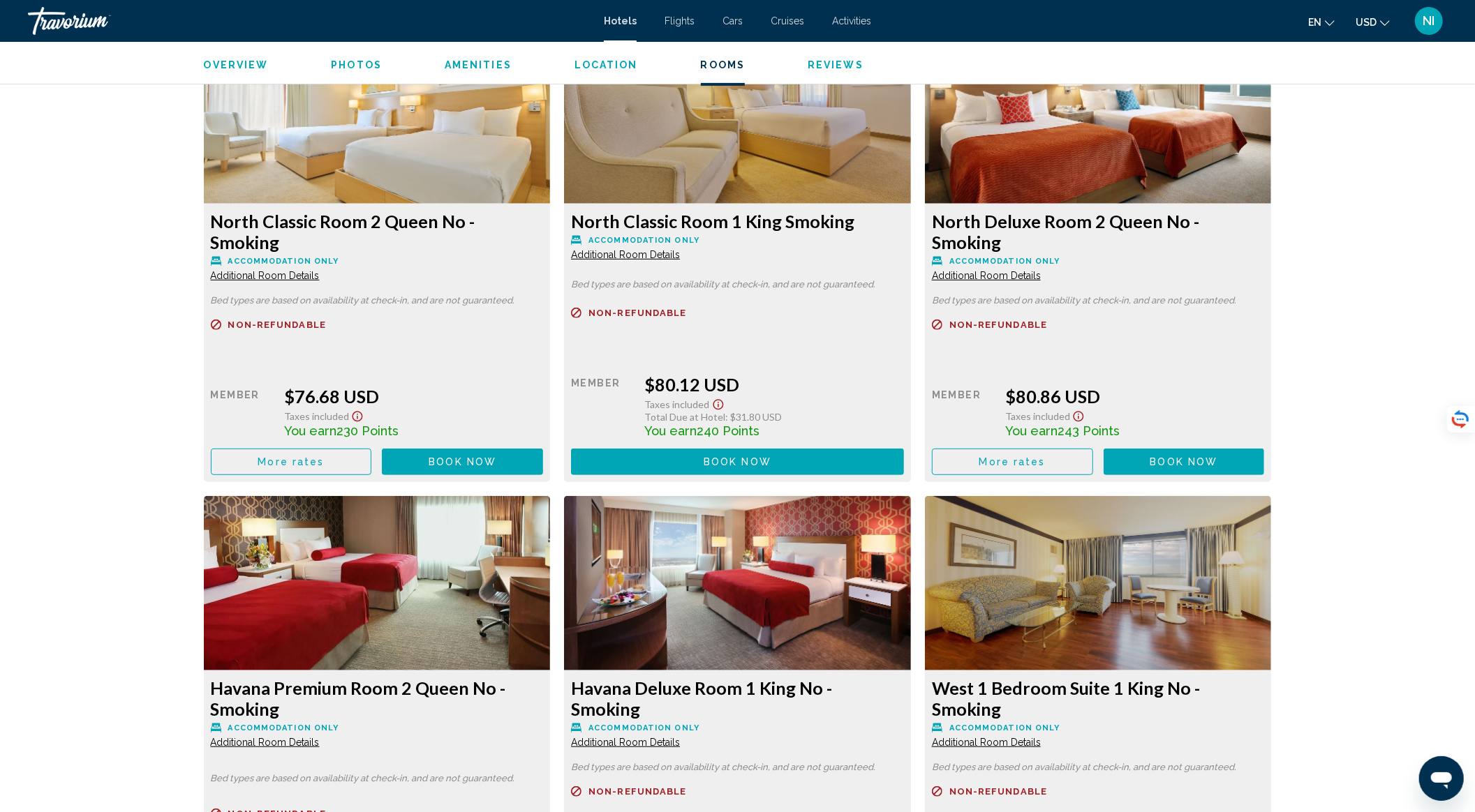
scroll to position [4653, 0]
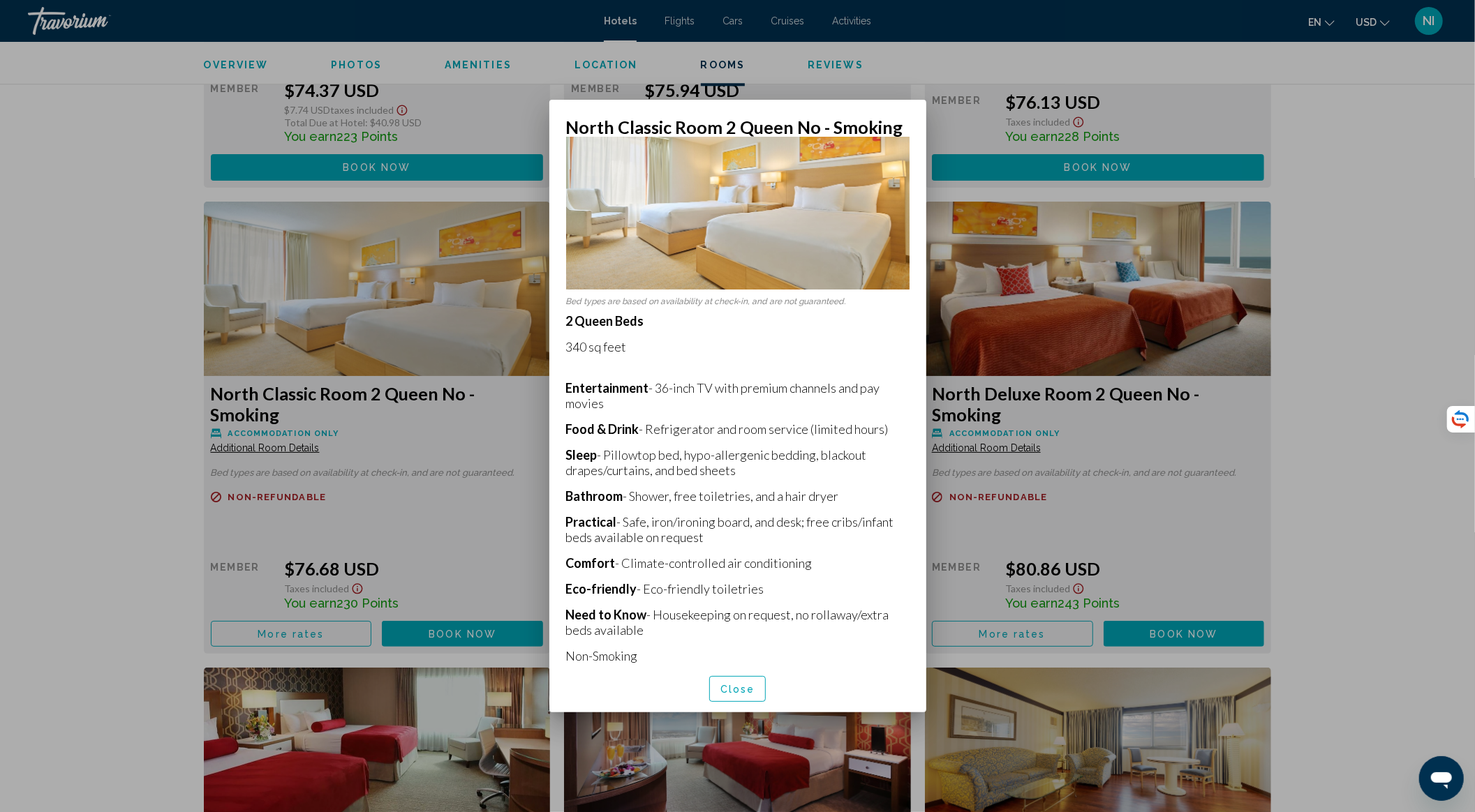
scroll to position [49, 0]
click at [416, 489] on div at bounding box center [737, 406] width 1475 height 812
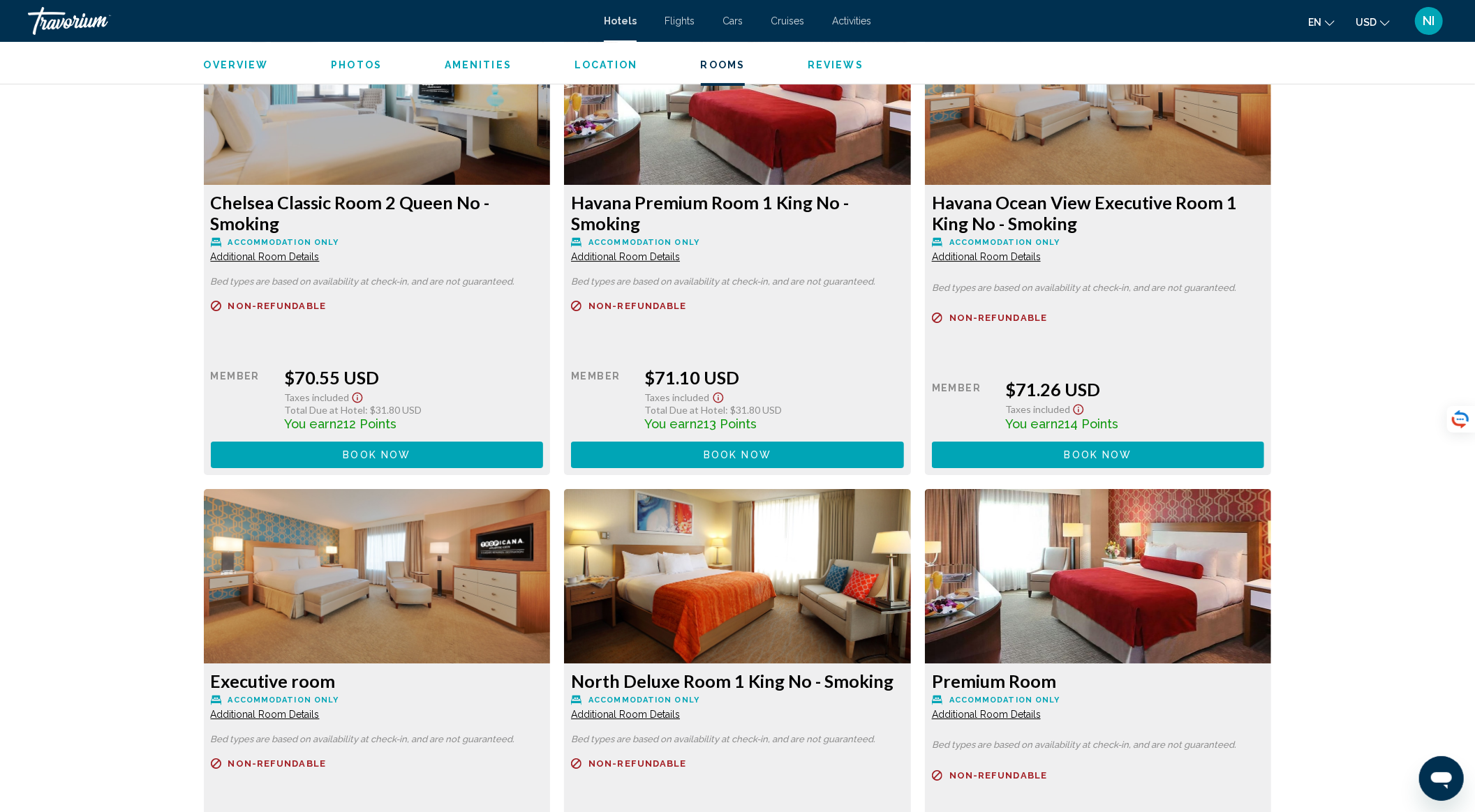
scroll to position [3723, 0]
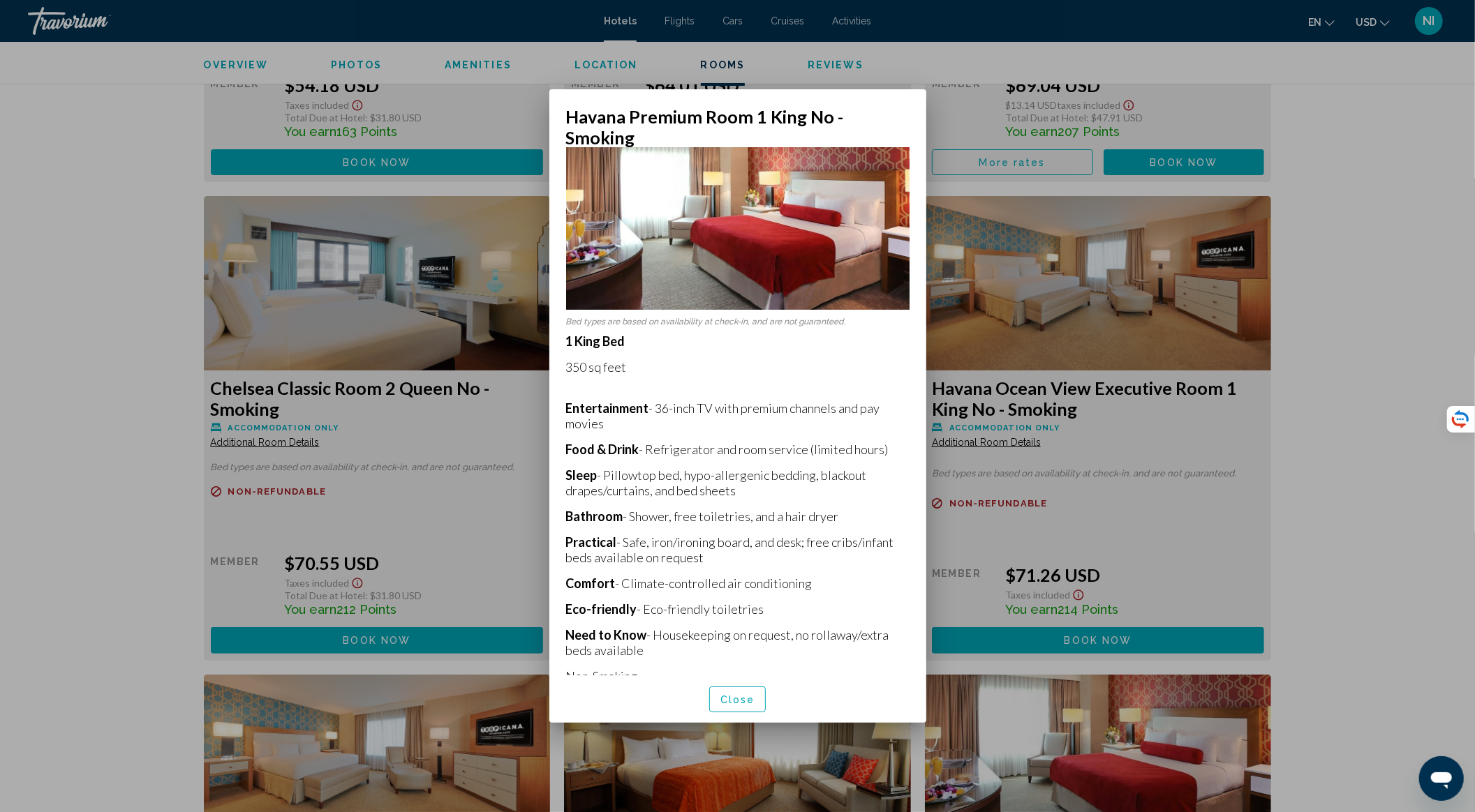
scroll to position [28, 0]
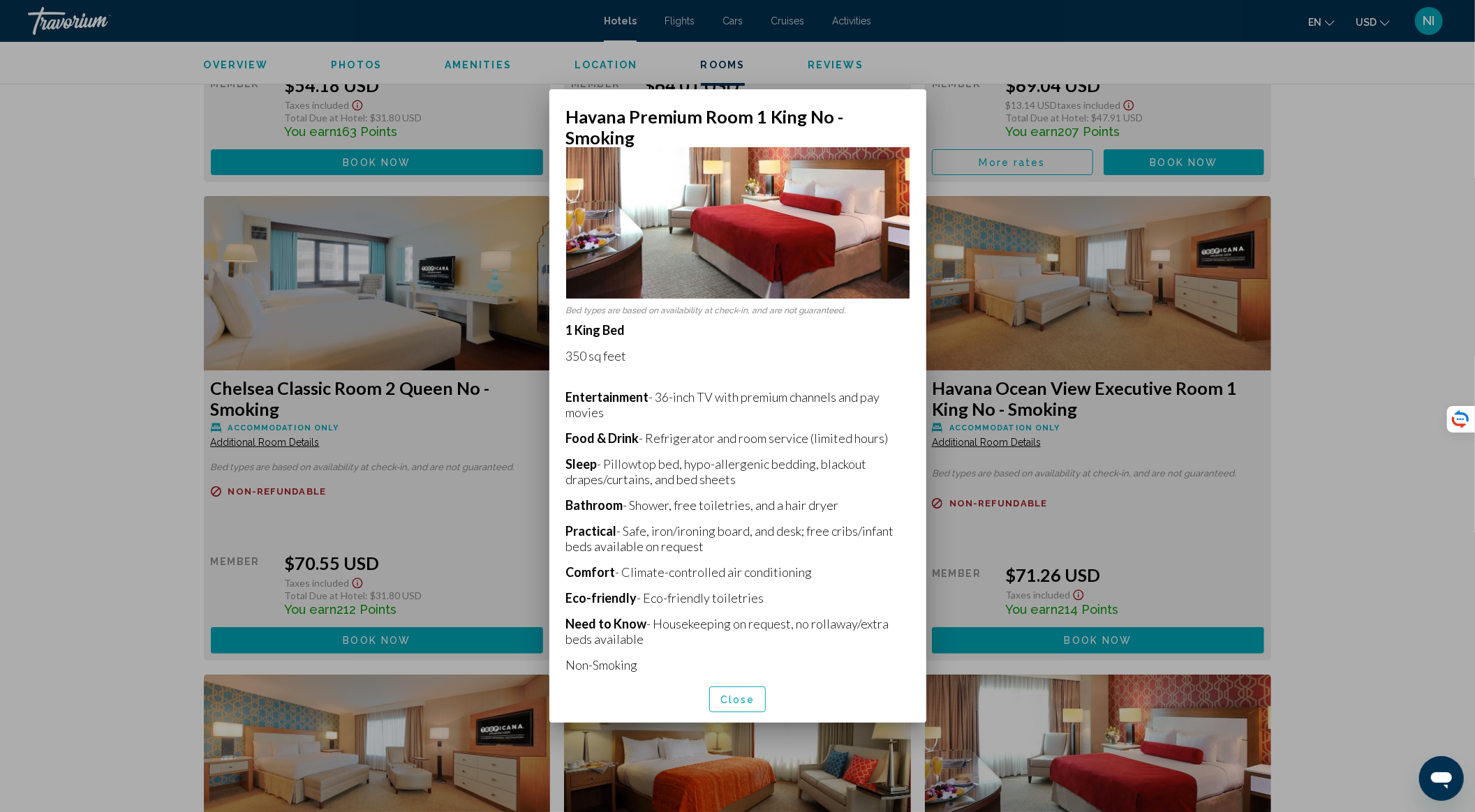
click at [964, 100] on div at bounding box center [737, 406] width 1475 height 812
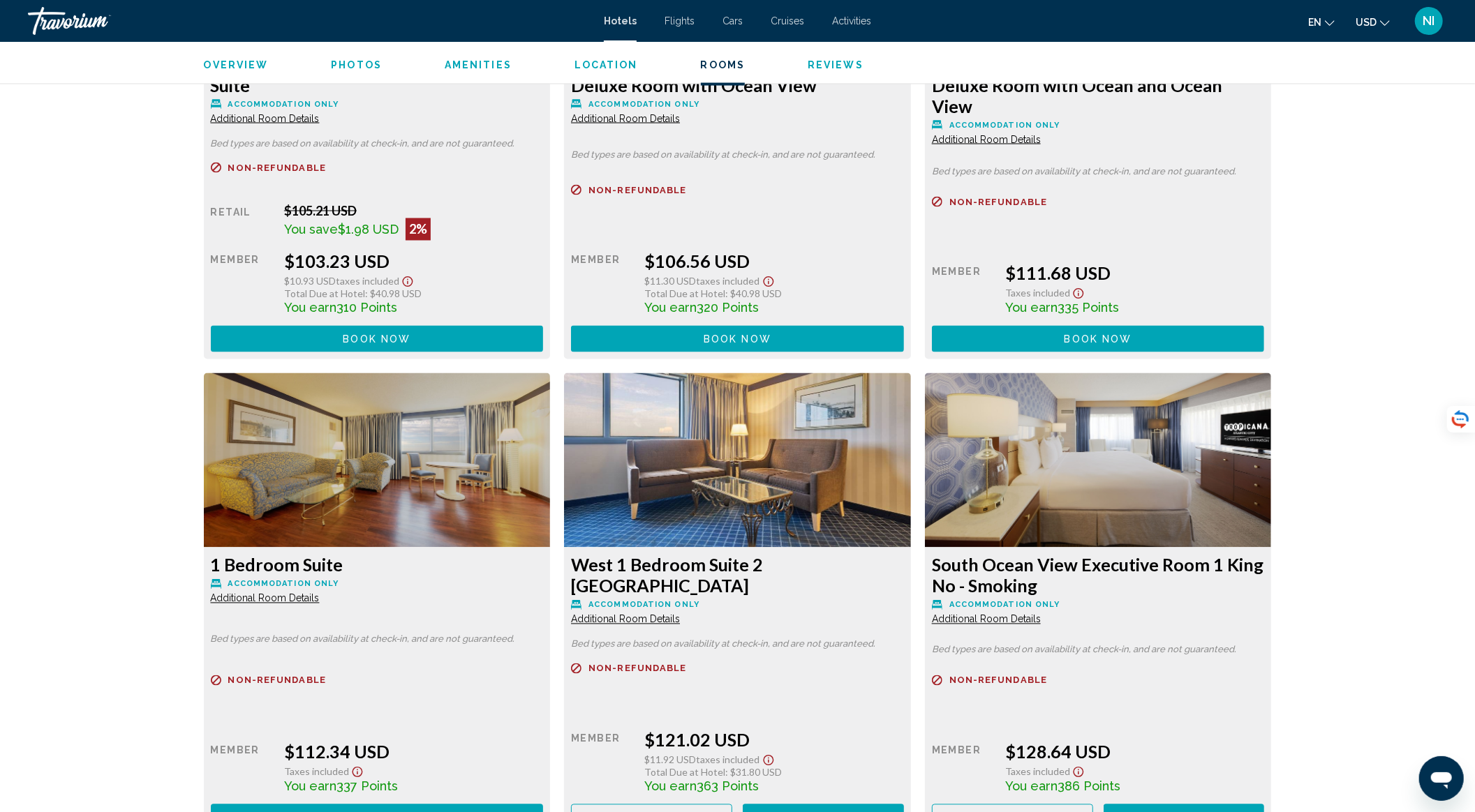
scroll to position [6421, 0]
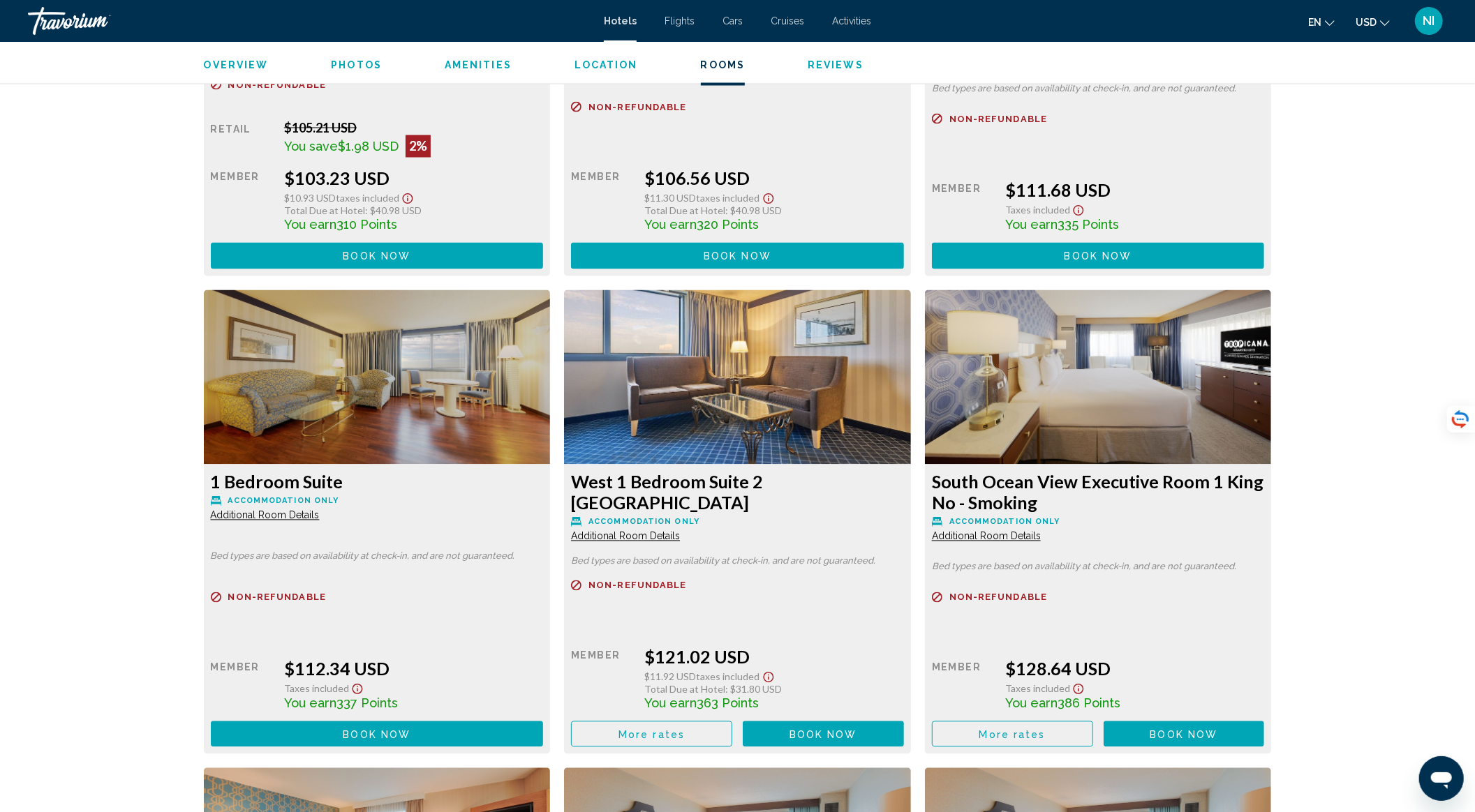
scroll to position [6607, 0]
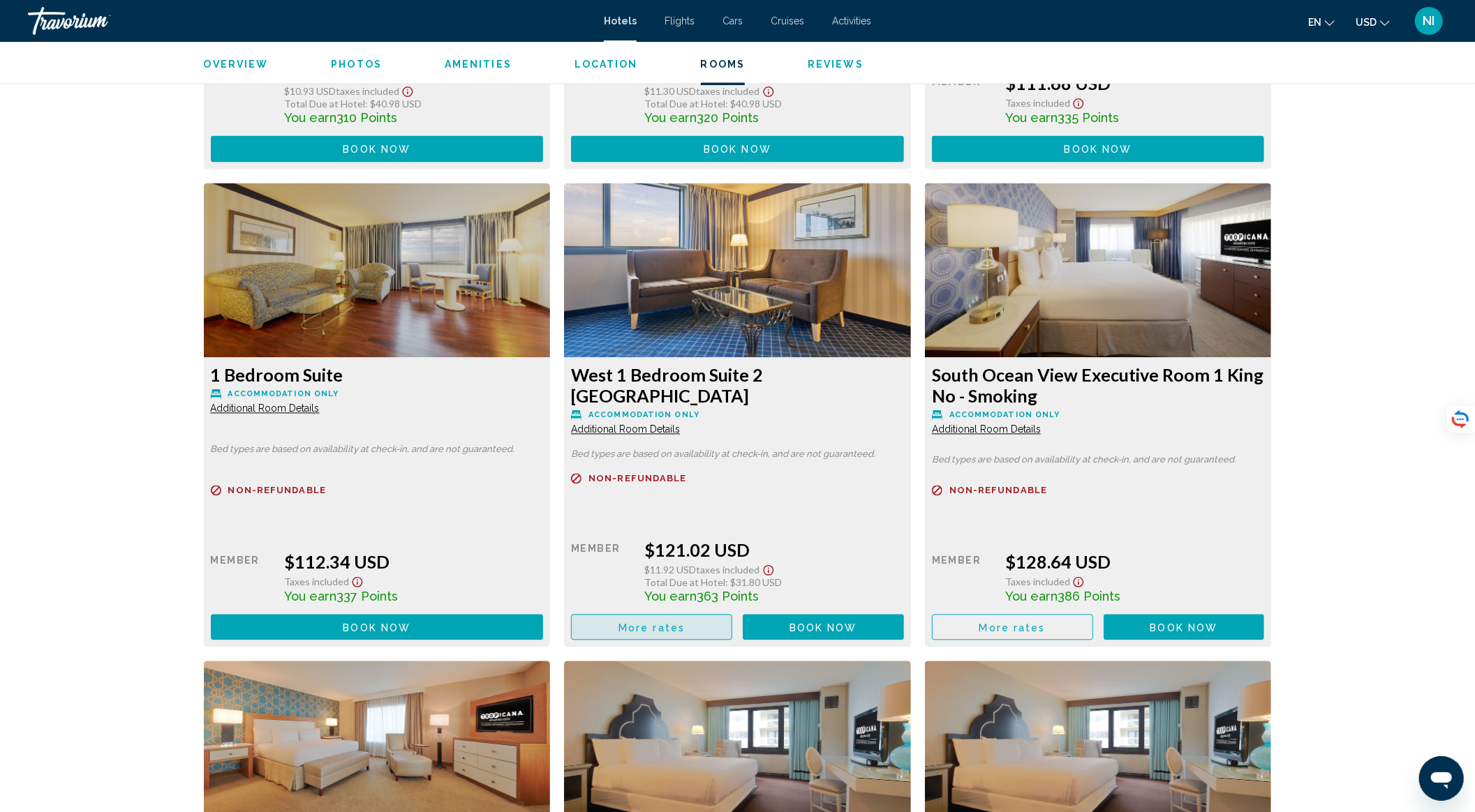
click at [697, 614] on button "More rates" at bounding box center [652, 627] width 162 height 26
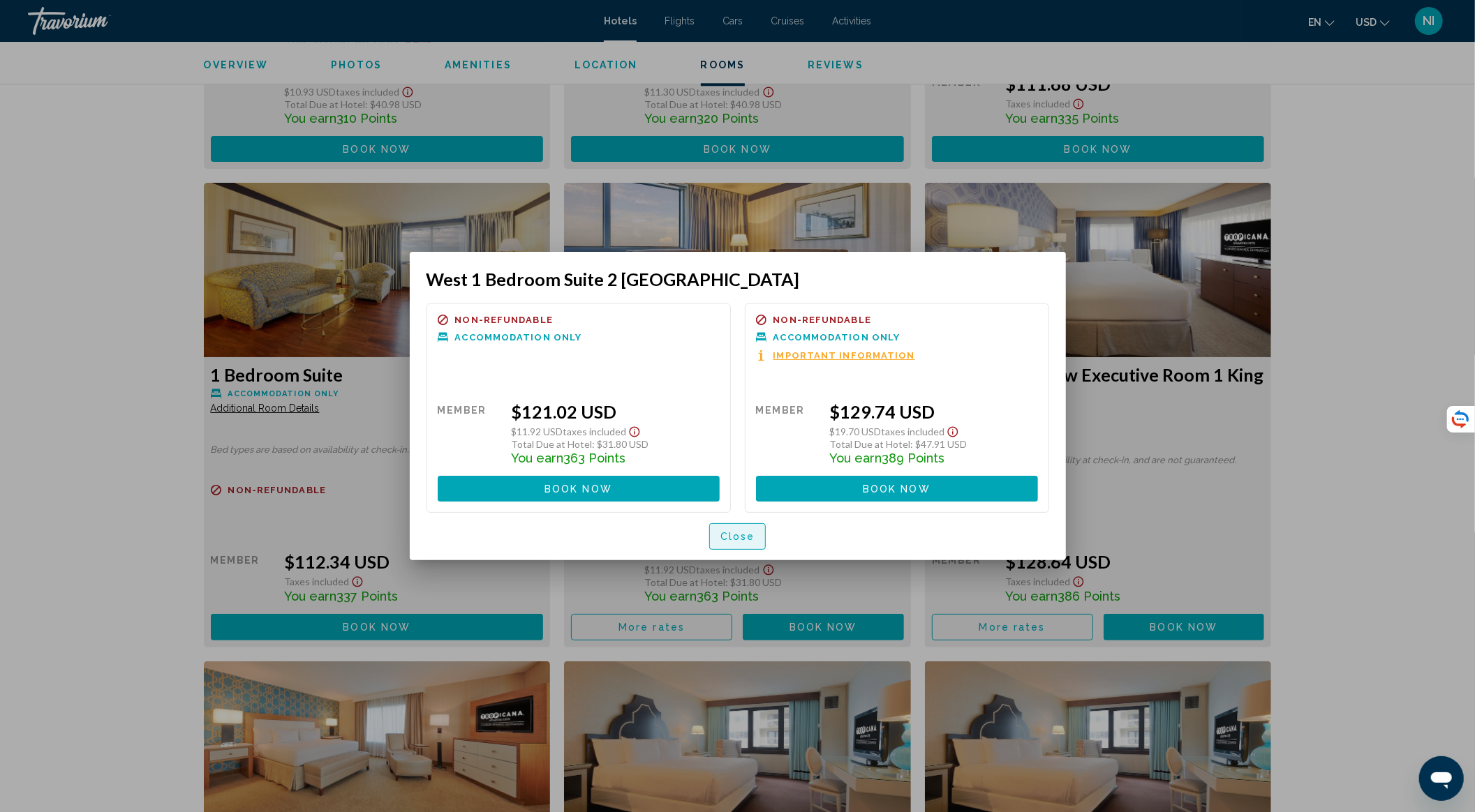
click at [747, 536] on span "Close" at bounding box center [737, 537] width 35 height 11
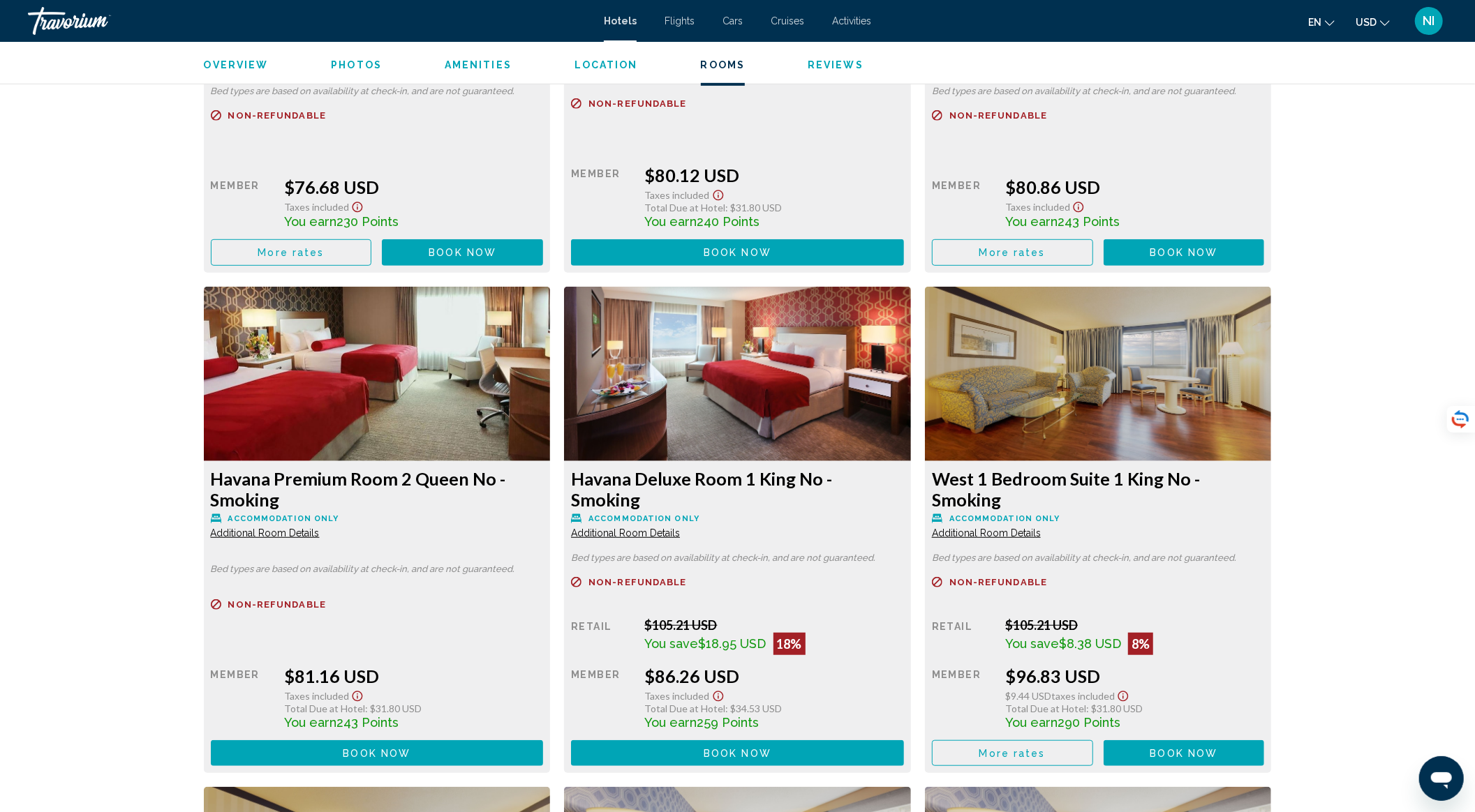
scroll to position [5211, 0]
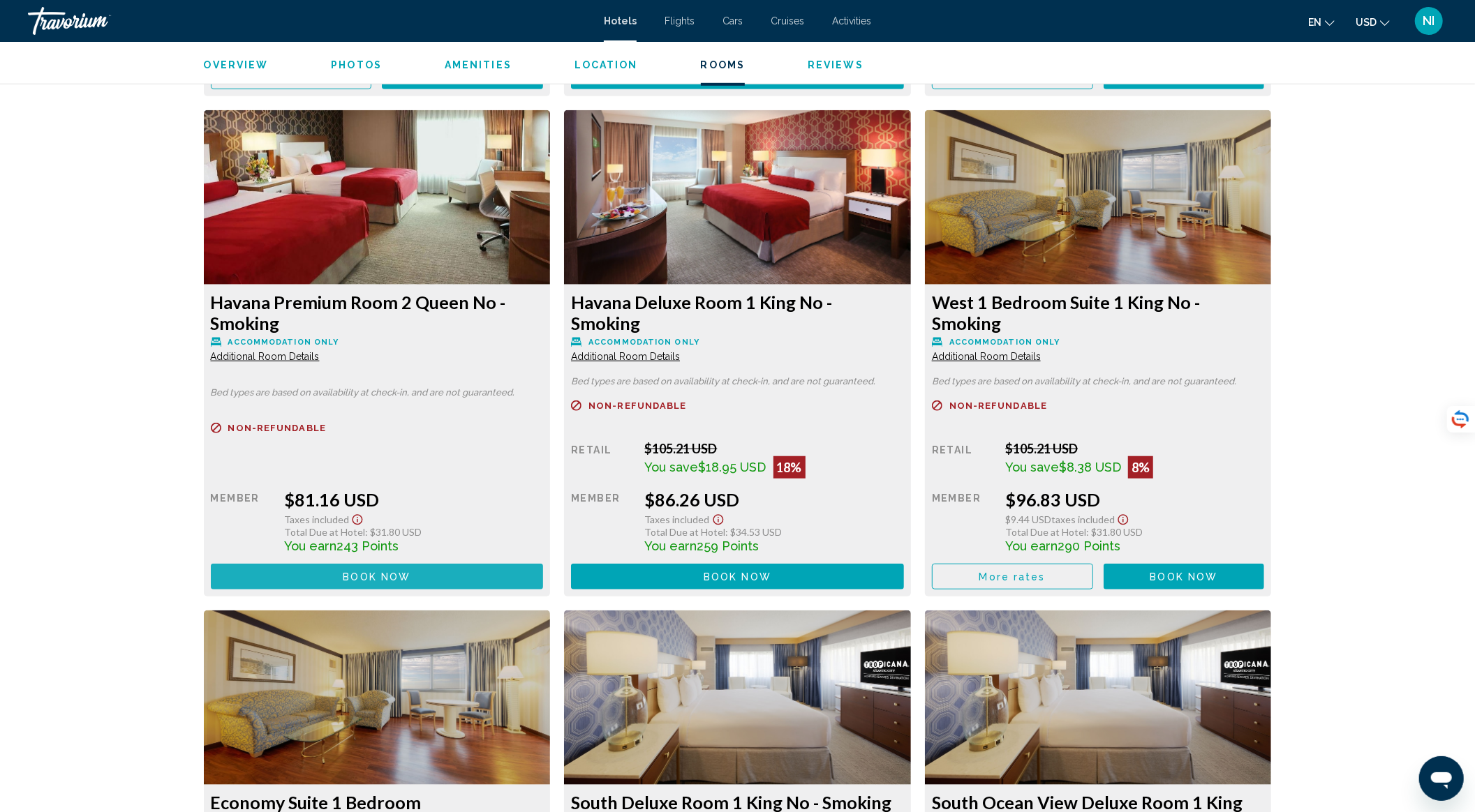
click at [366, 563] on button "Book now No longer available" at bounding box center [377, 576] width 333 height 26
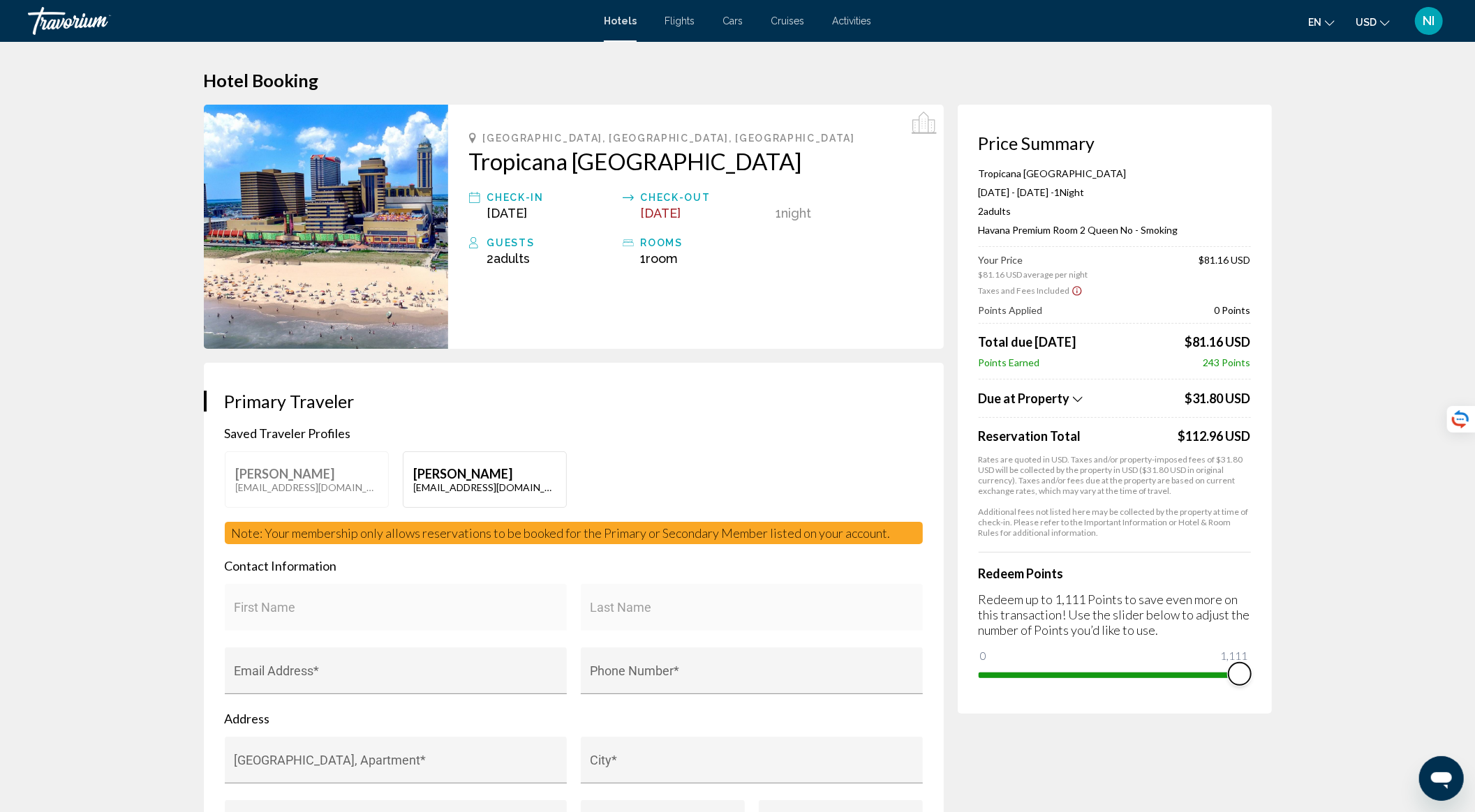
drag, startPoint x: 994, startPoint y: 656, endPoint x: 1258, endPoint y: 657, distance: 264.0
click at [1258, 657] on div "Price Summary Tropicana [GEOGRAPHIC_DATA] [DATE] - [DATE] - 1 Night Nights 2 Ad…" at bounding box center [1115, 409] width 314 height 609
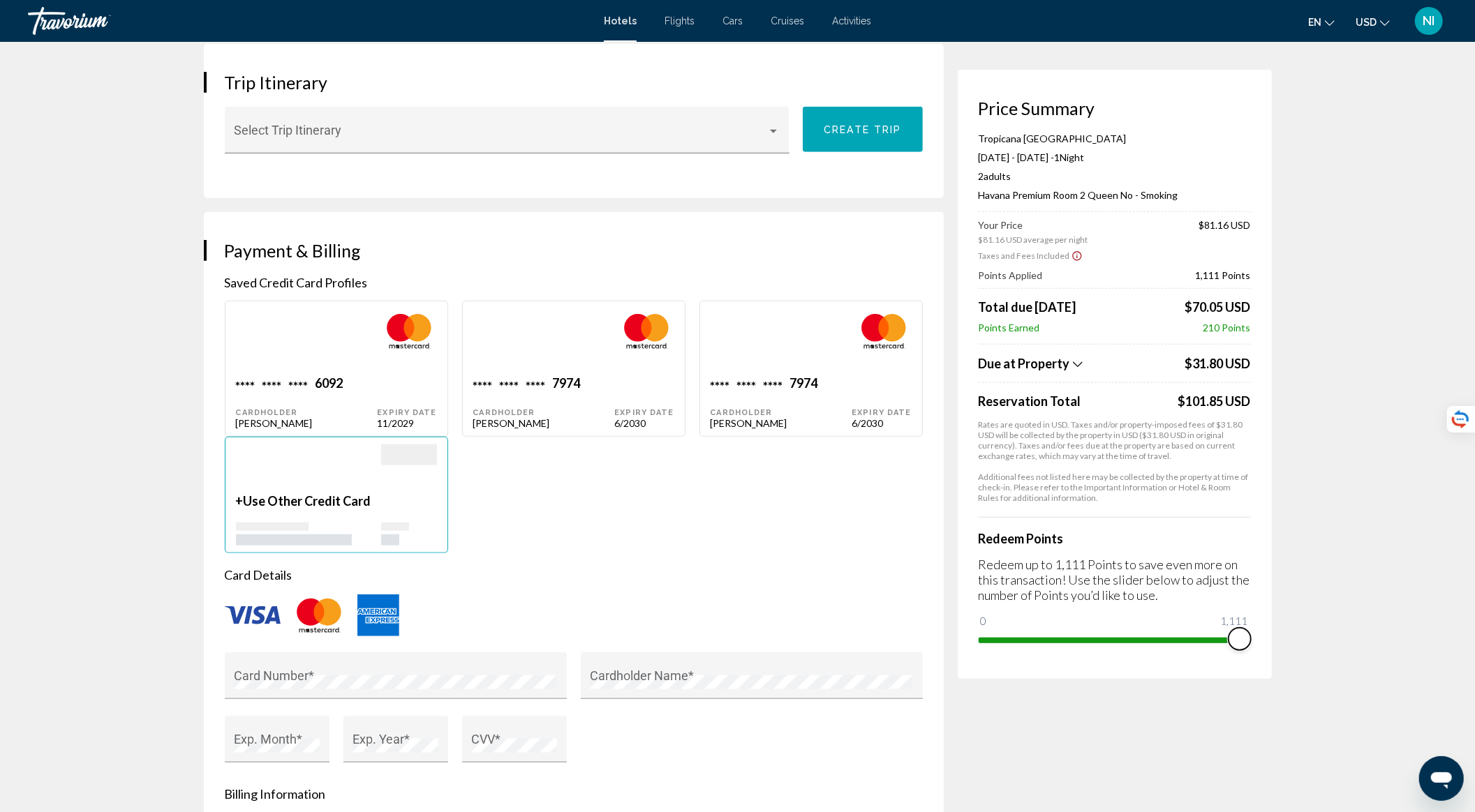
scroll to position [930, 0]
